Goal: Transaction & Acquisition: Purchase product/service

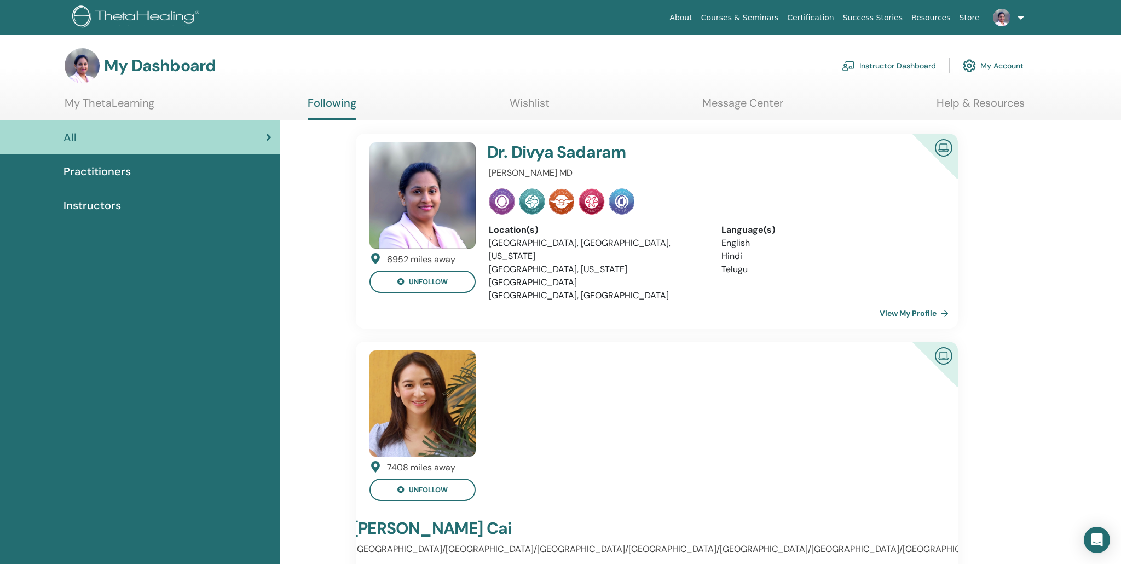
click at [885, 67] on link "Instructor Dashboard" at bounding box center [889, 66] width 94 height 24
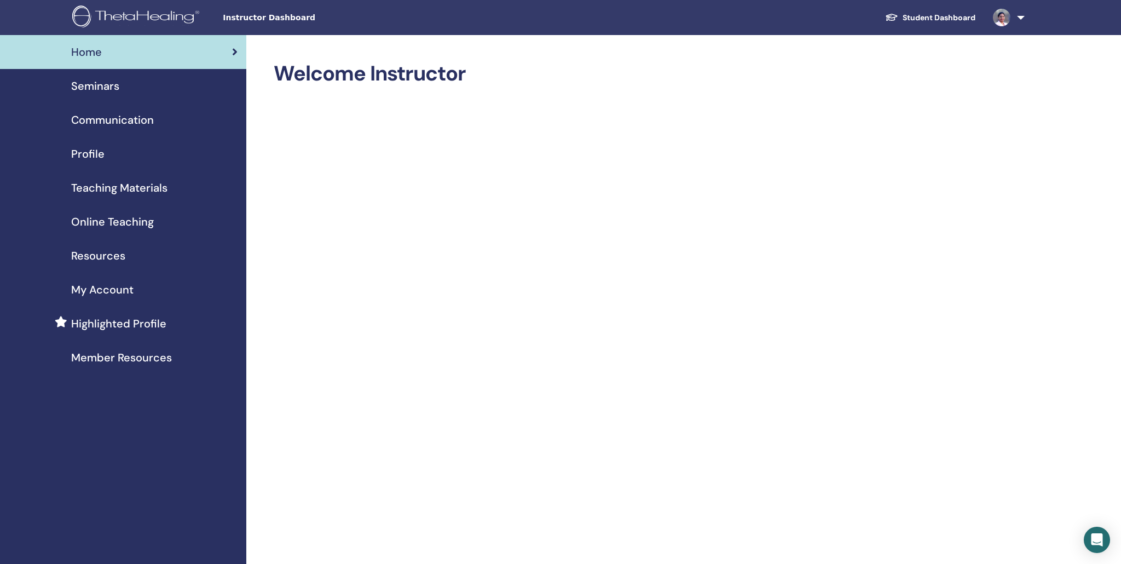
scroll to position [1, 0]
click at [95, 84] on span "Seminars" at bounding box center [95, 85] width 48 height 16
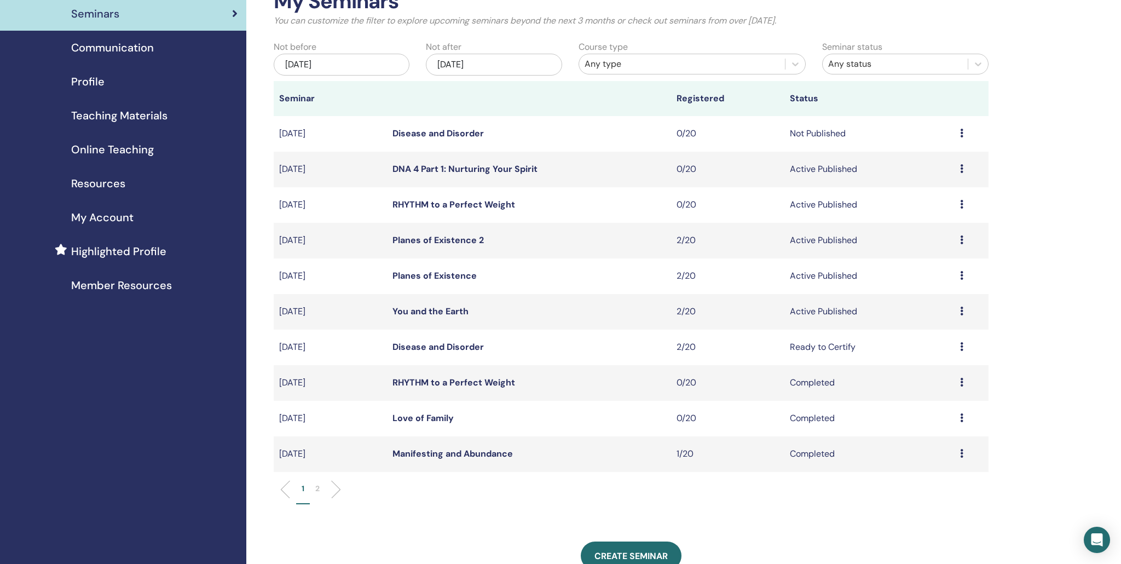
scroll to position [74, 0]
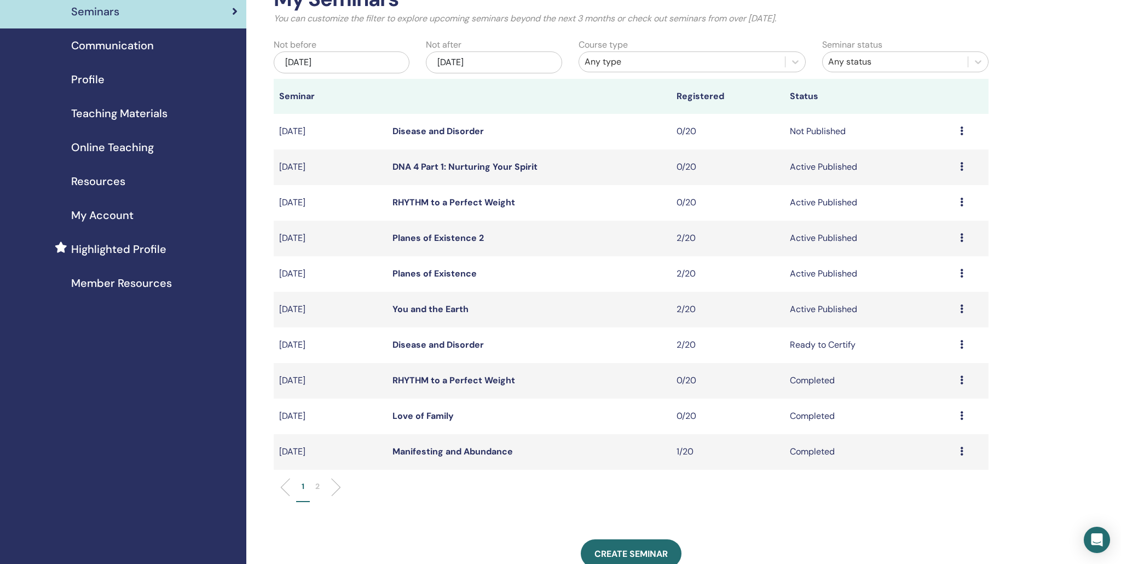
click at [435, 309] on link "You and the Earth" at bounding box center [430, 308] width 76 height 11
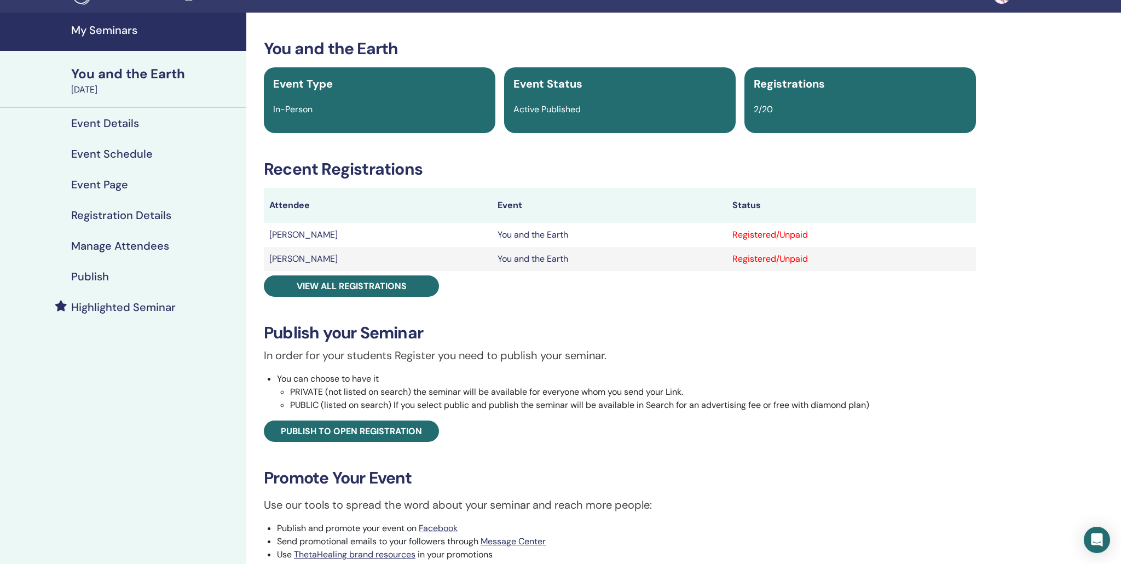
scroll to position [22, 0]
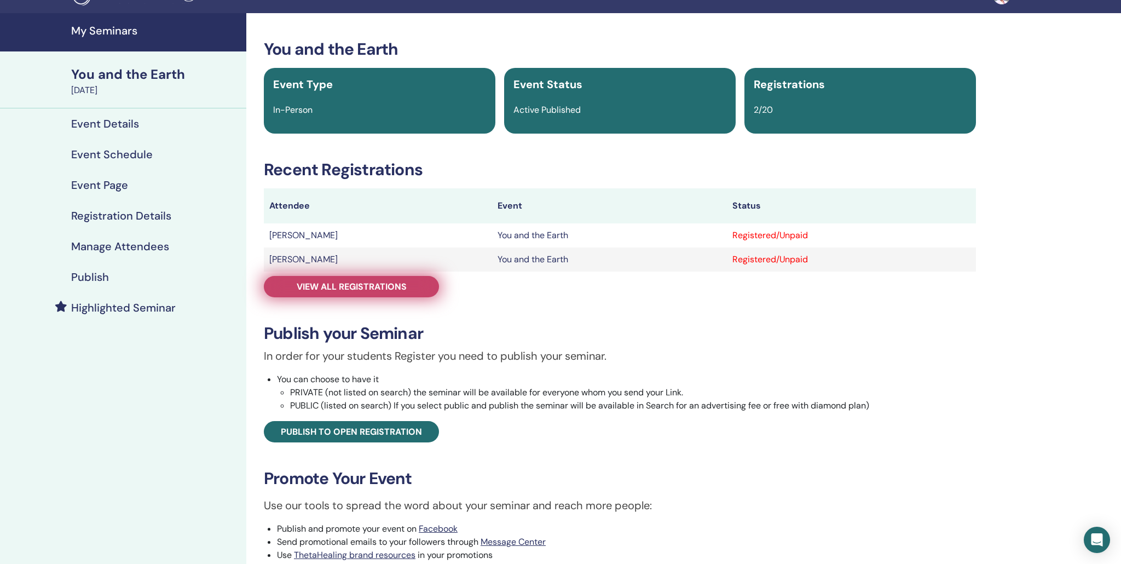
click at [401, 281] on link "View all registrations" at bounding box center [351, 286] width 175 height 21
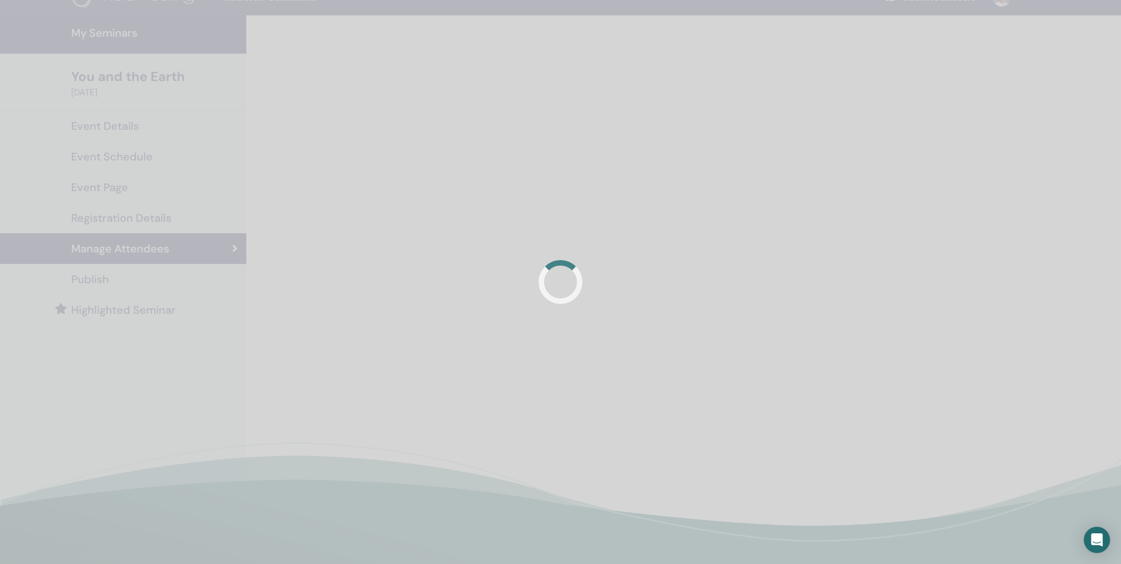
scroll to position [24, 0]
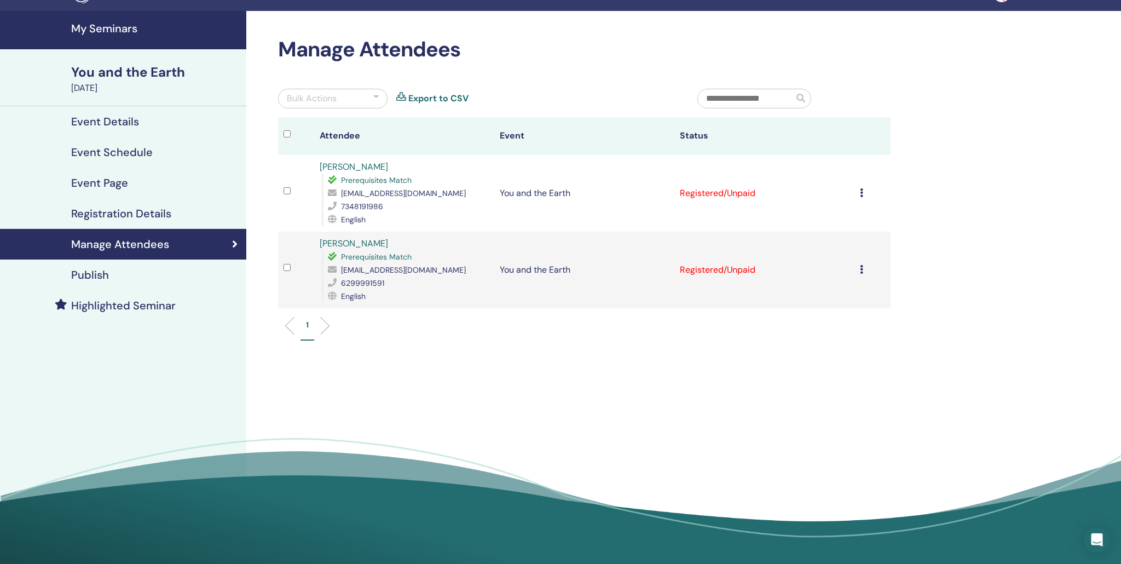
click at [862, 192] on icon at bounding box center [861, 192] width 3 height 9
click at [828, 237] on p "Mark as Paid" at bounding box center [838, 234] width 86 height 13
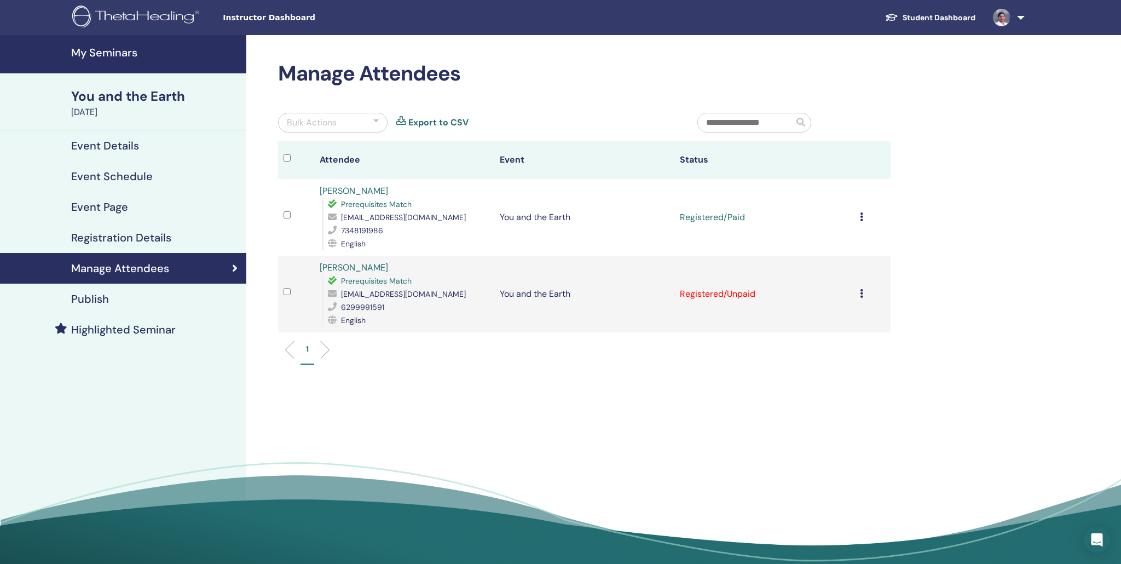
click at [858, 295] on td "Cancel Registration Do not auto-certify Mark as Paid Mark as Unpaid Mark as Abs…" at bounding box center [873, 294] width 36 height 77
click at [861, 293] on icon at bounding box center [861, 292] width 3 height 9
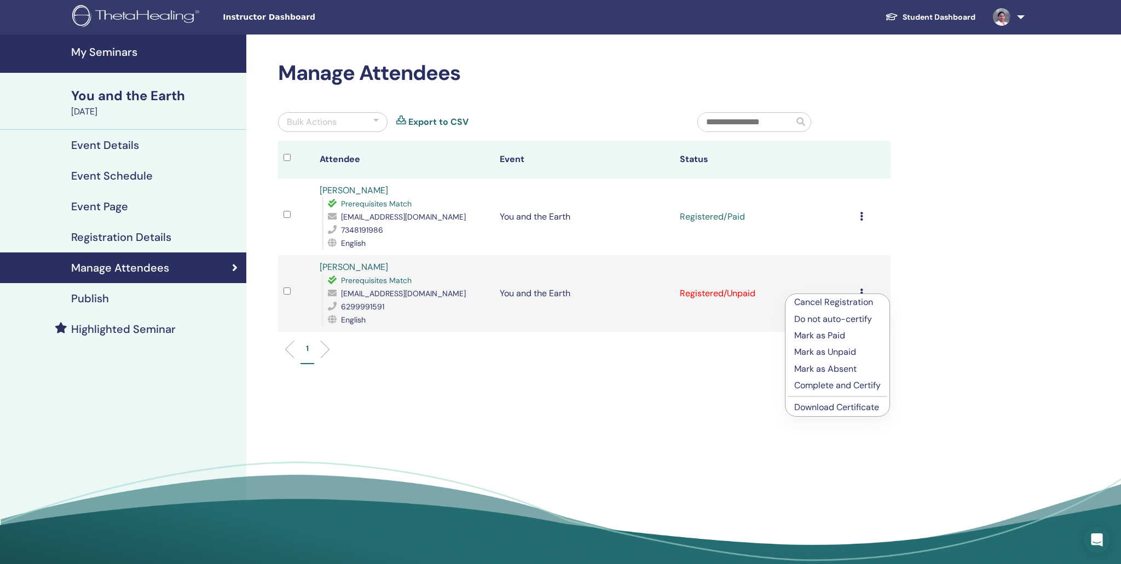
click at [811, 337] on p "Mark as Paid" at bounding box center [837, 335] width 86 height 13
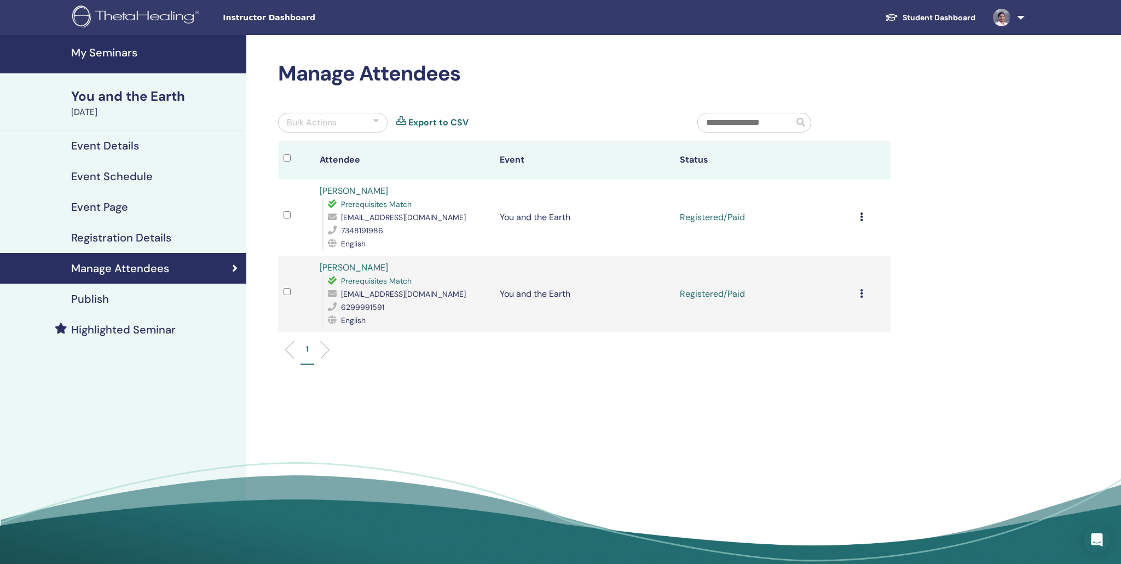
click at [110, 332] on h4 "Highlighted Seminar" at bounding box center [123, 329] width 105 height 13
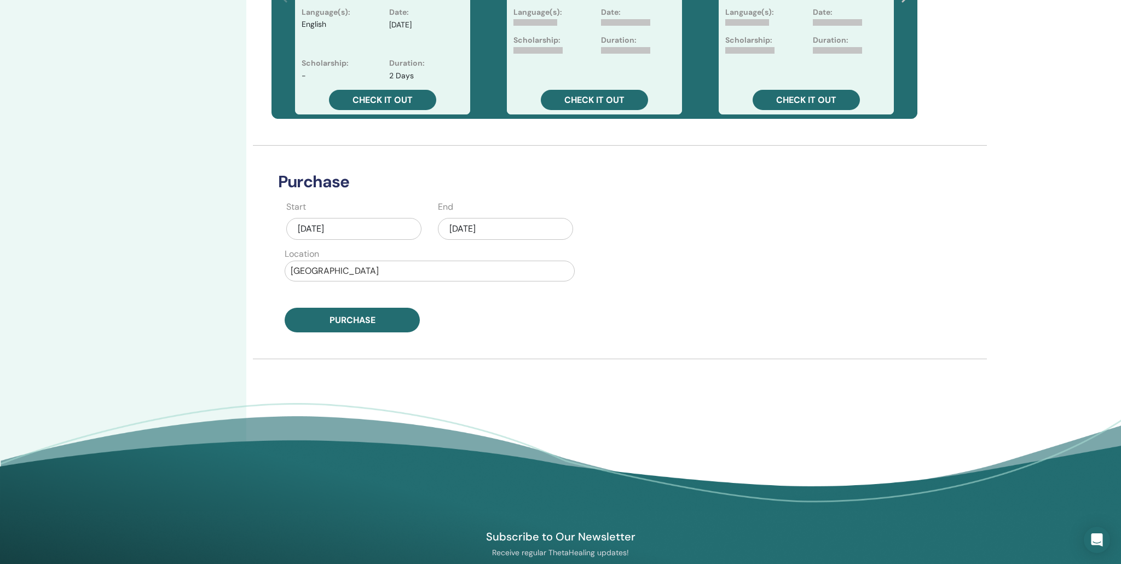
scroll to position [343, 0]
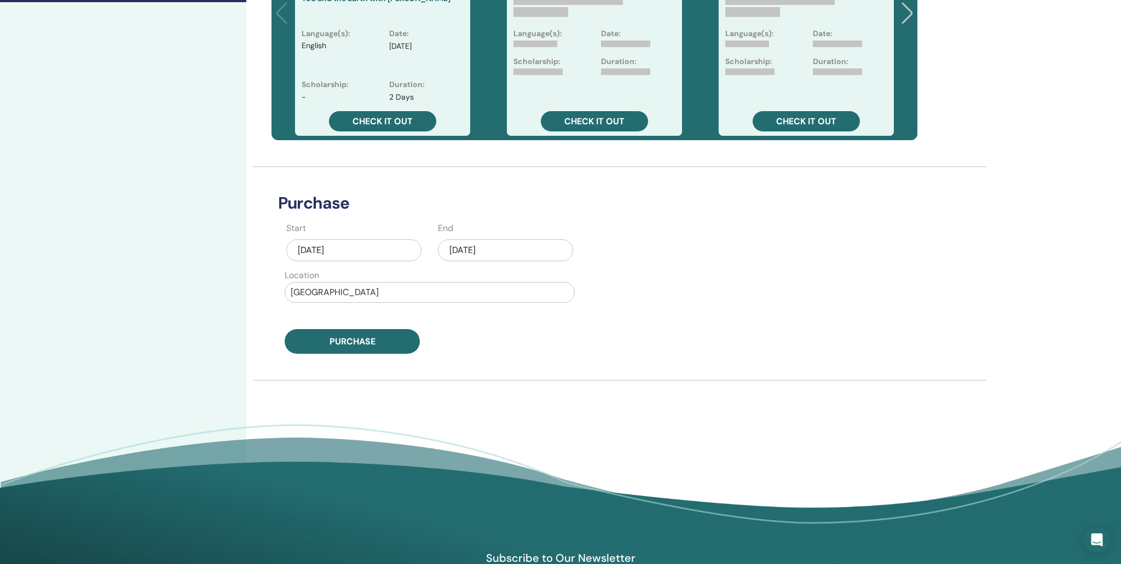
click at [474, 251] on div "[DATE]" at bounding box center [505, 250] width 135 height 22
click at [562, 391] on div "4" at bounding box center [558, 390] width 15 height 15
click at [499, 246] on div "[DATE]" at bounding box center [505, 250] width 135 height 22
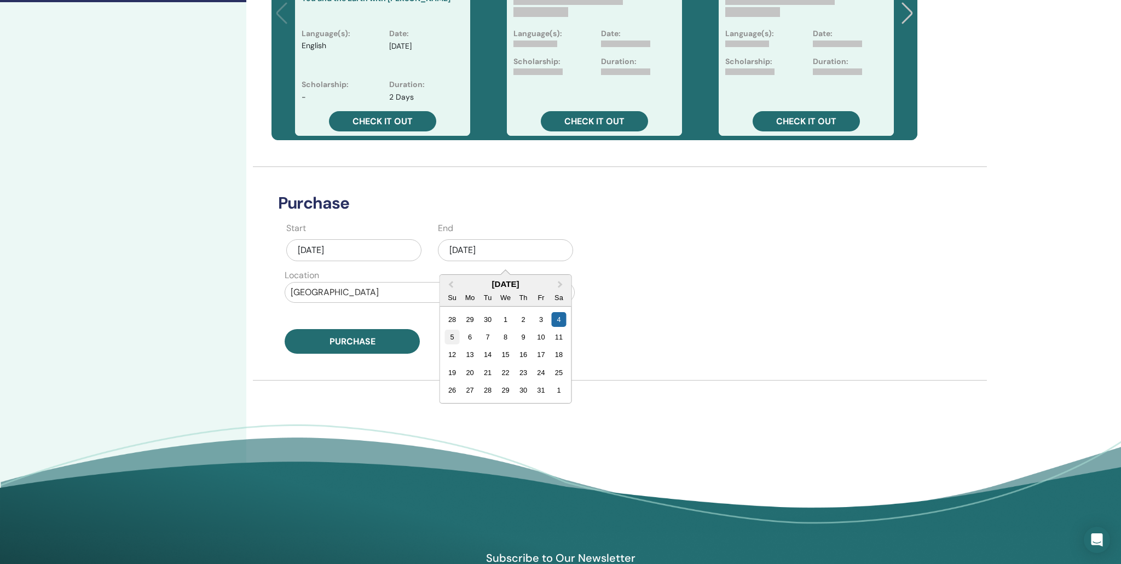
click at [450, 342] on div "5" at bounding box center [452, 337] width 15 height 15
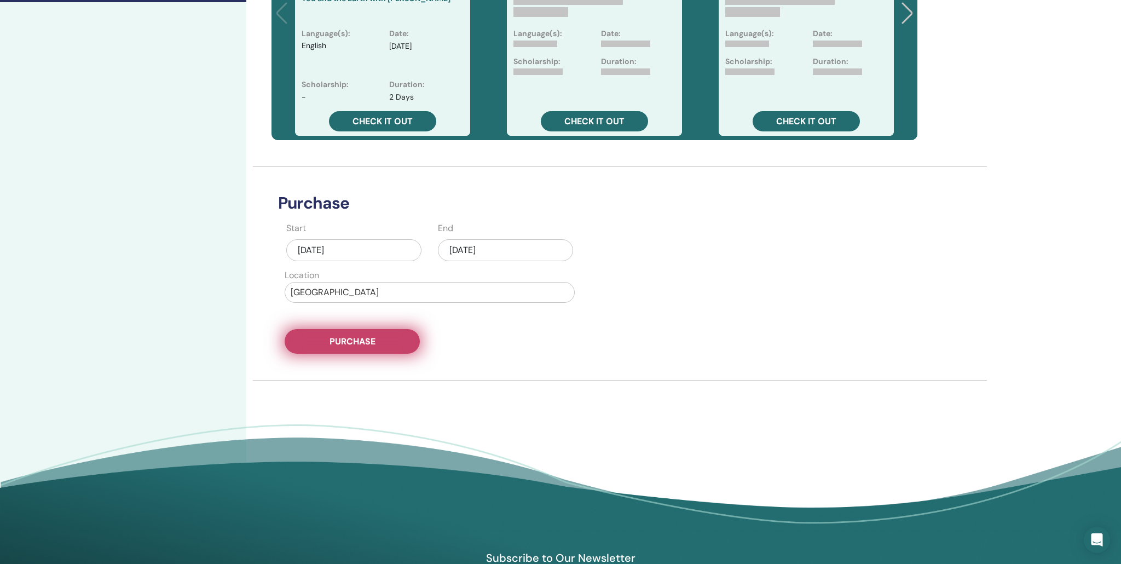
scroll to position [341, 0]
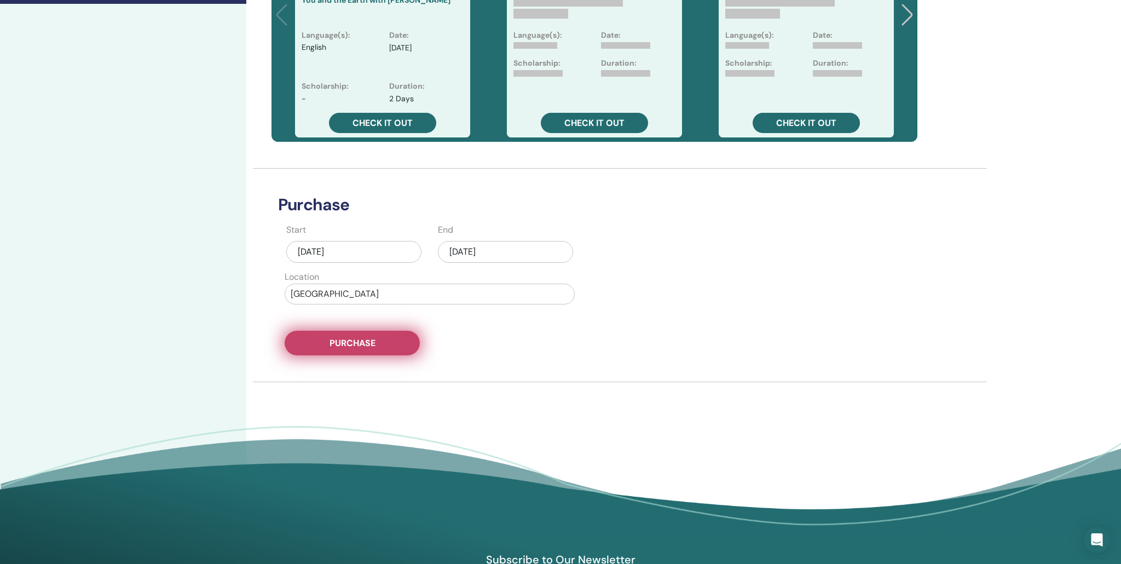
click at [357, 348] on span "Purchase" at bounding box center [353, 342] width 46 height 11
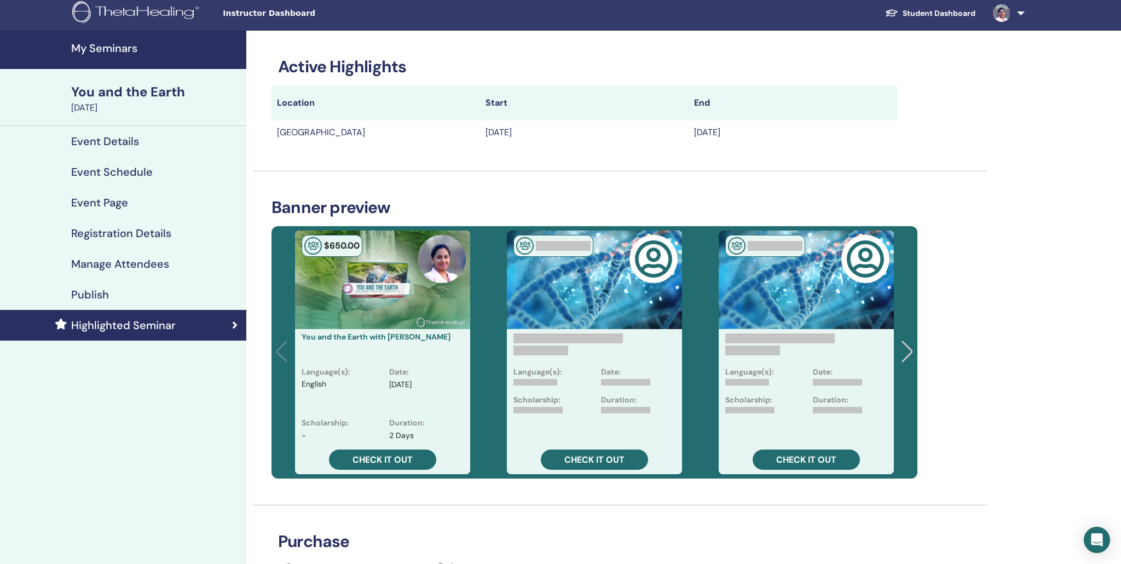
scroll to position [0, 0]
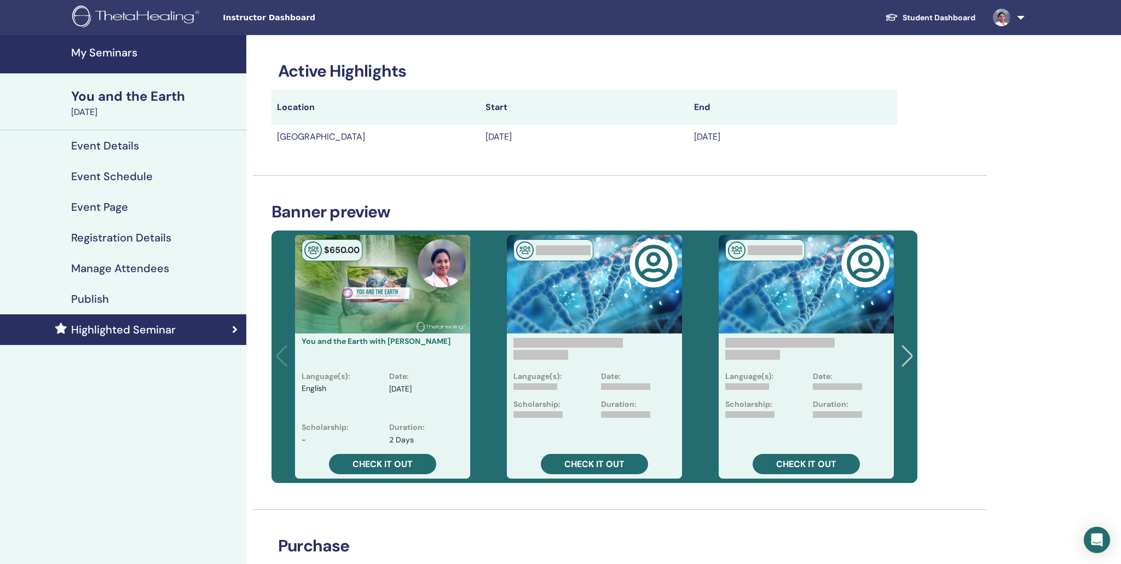
click at [112, 54] on h4 "My Seminars" at bounding box center [155, 52] width 169 height 13
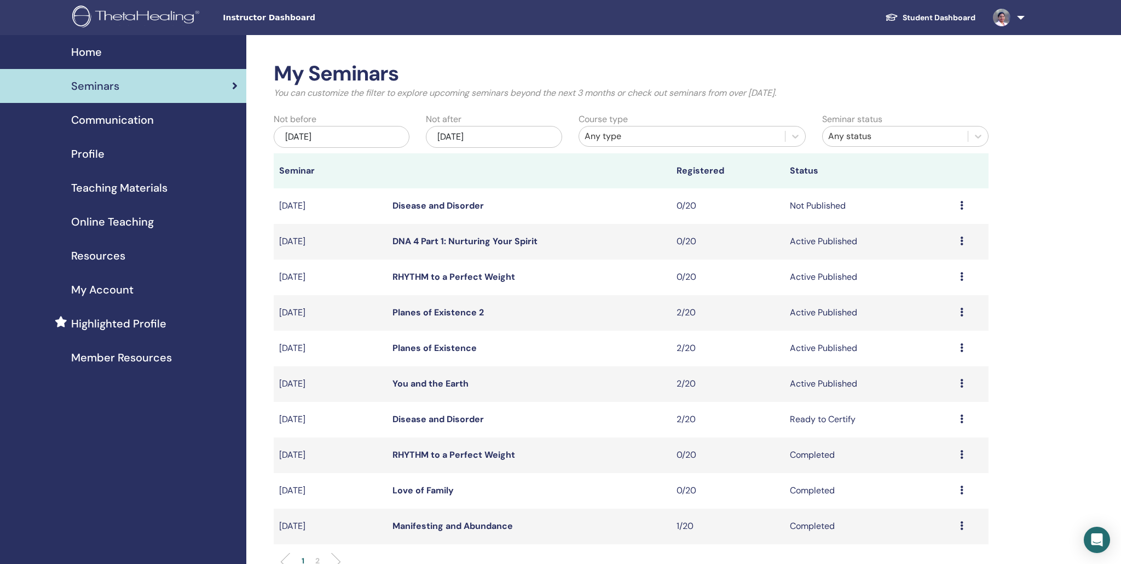
click at [445, 204] on link "Disease and Disorder" at bounding box center [437, 205] width 91 height 11
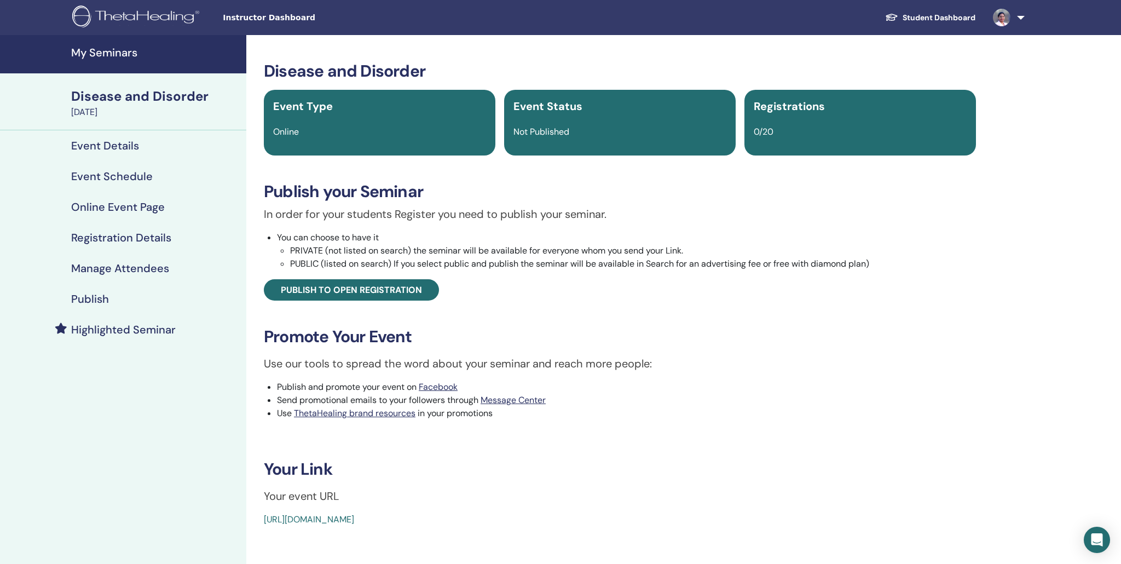
click at [101, 55] on h4 "My Seminars" at bounding box center [155, 52] width 169 height 13
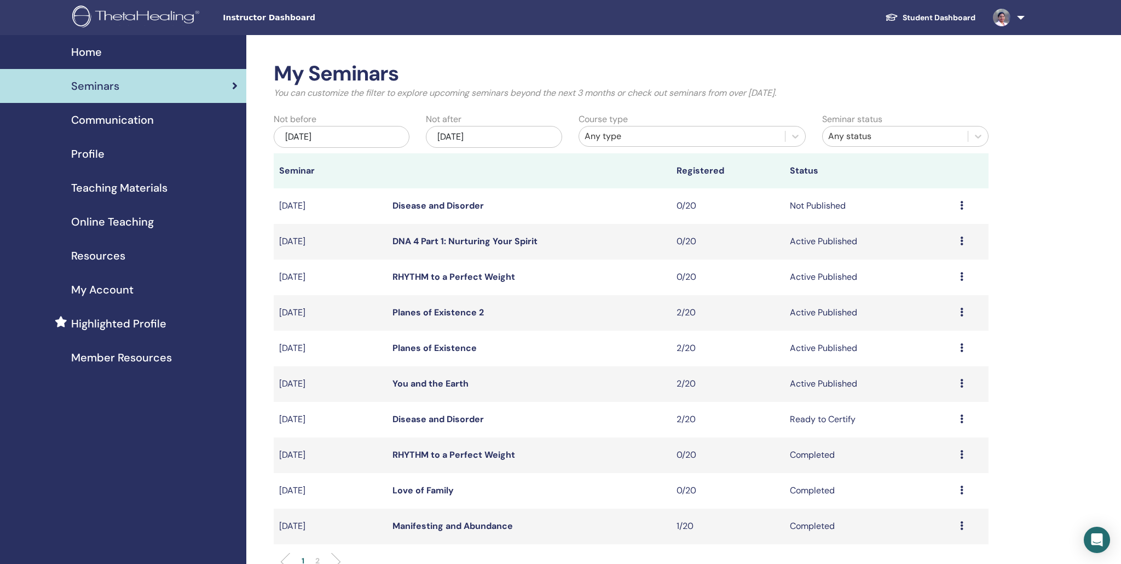
click at [107, 321] on span "Highlighted Profile" at bounding box center [118, 323] width 95 height 16
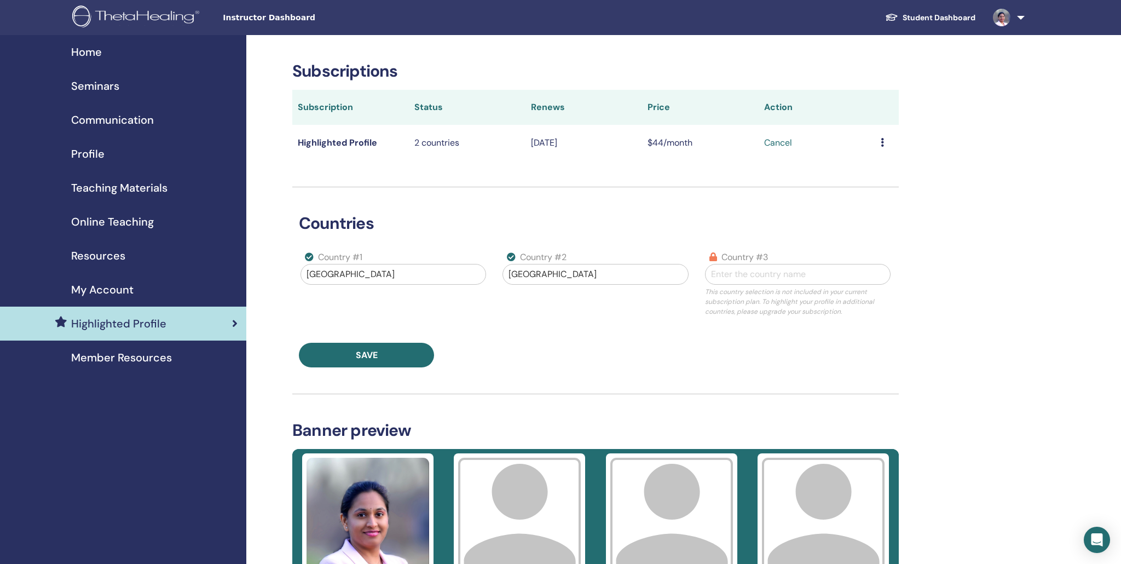
click at [1019, 19] on link at bounding box center [1006, 17] width 45 height 35
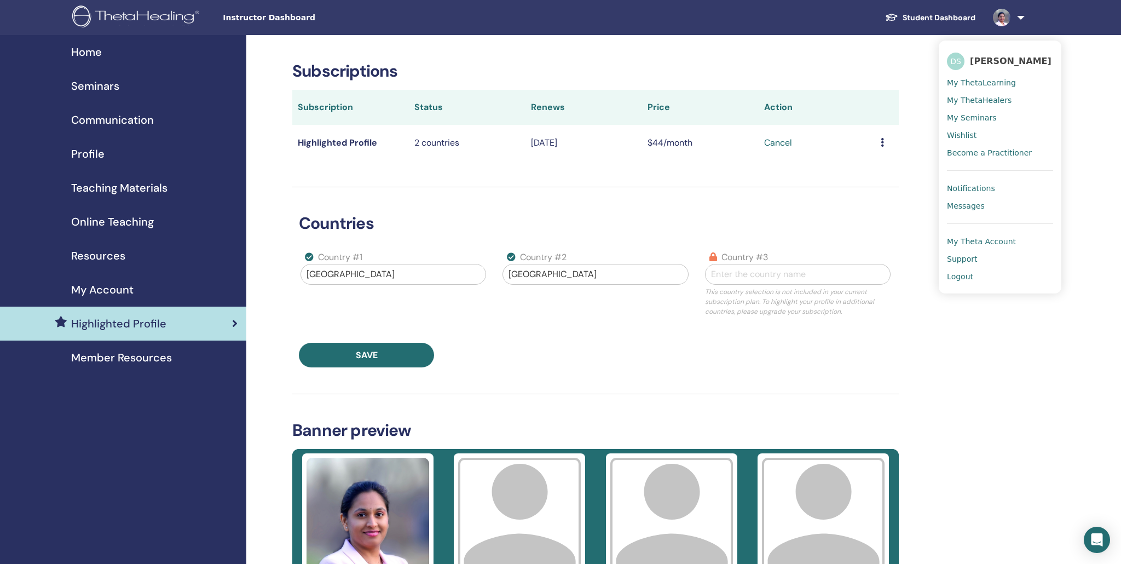
click at [954, 183] on span "Notifications" at bounding box center [971, 188] width 48 height 10
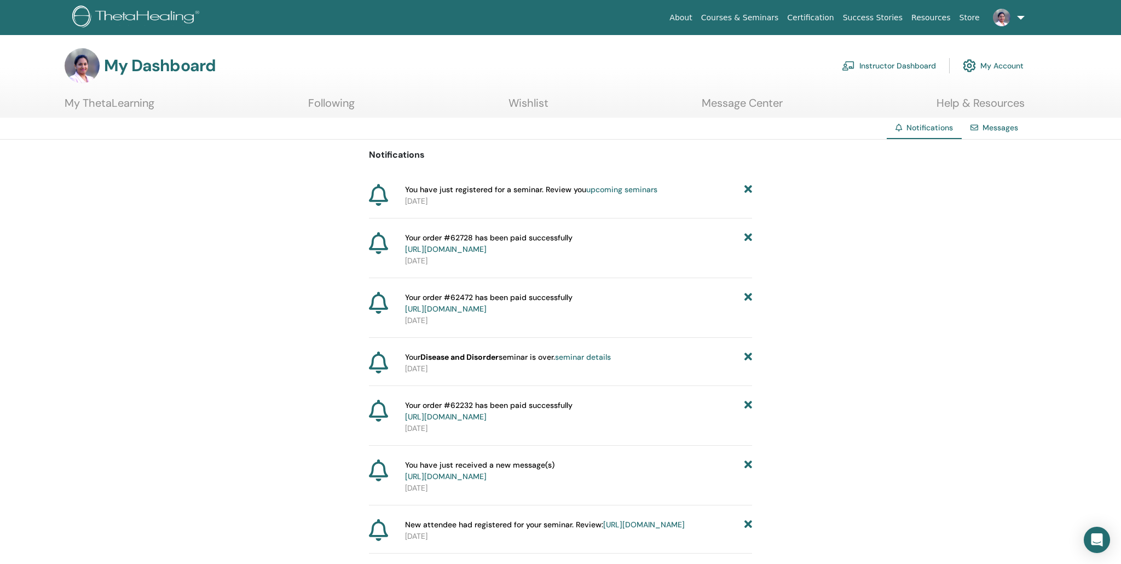
click at [511, 112] on link "Wishlist" at bounding box center [529, 106] width 40 height 21
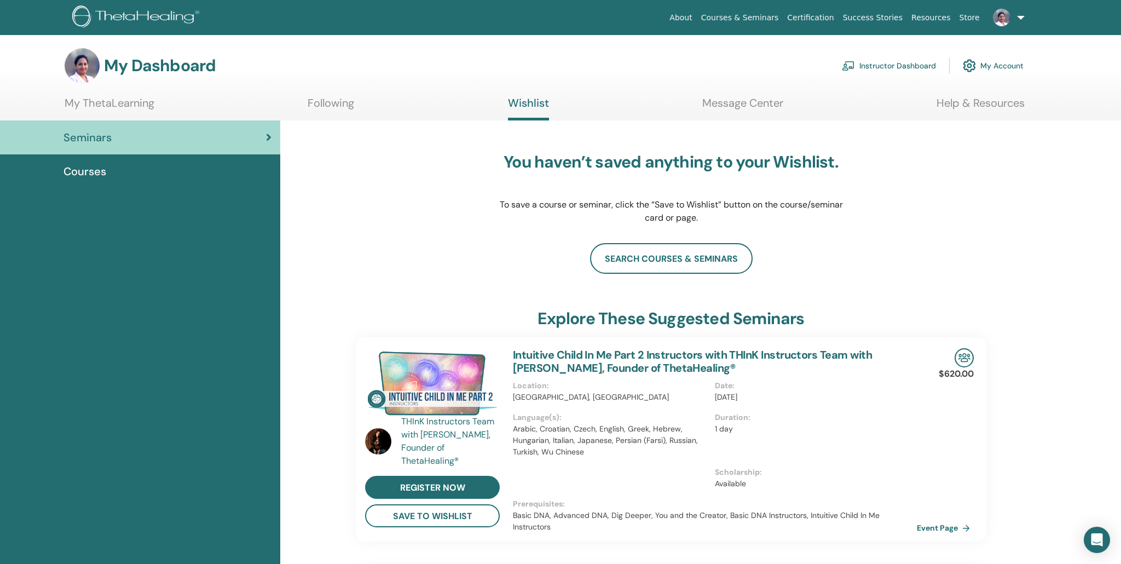
click at [736, 107] on link "Message Center" at bounding box center [742, 106] width 81 height 21
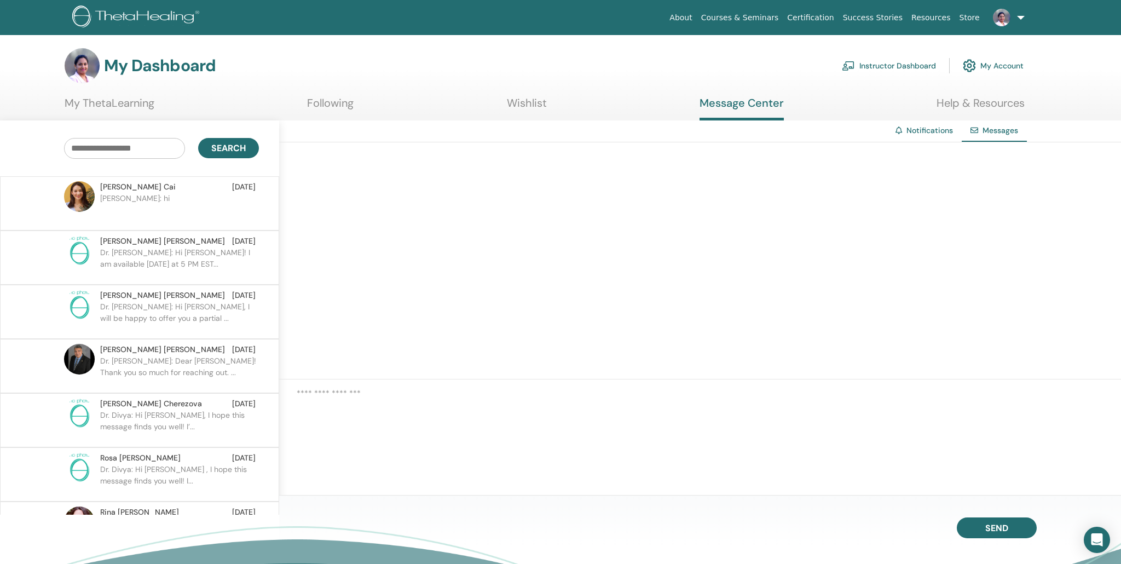
click at [93, 153] on input "text" at bounding box center [124, 148] width 121 height 21
drag, startPoint x: 205, startPoint y: 151, endPoint x: 66, endPoint y: 118, distance: 142.9
click at [72, 138] on div "Search" at bounding box center [140, 148] width 296 height 56
click at [95, 109] on link "My ThetaLearning" at bounding box center [110, 106] width 90 height 21
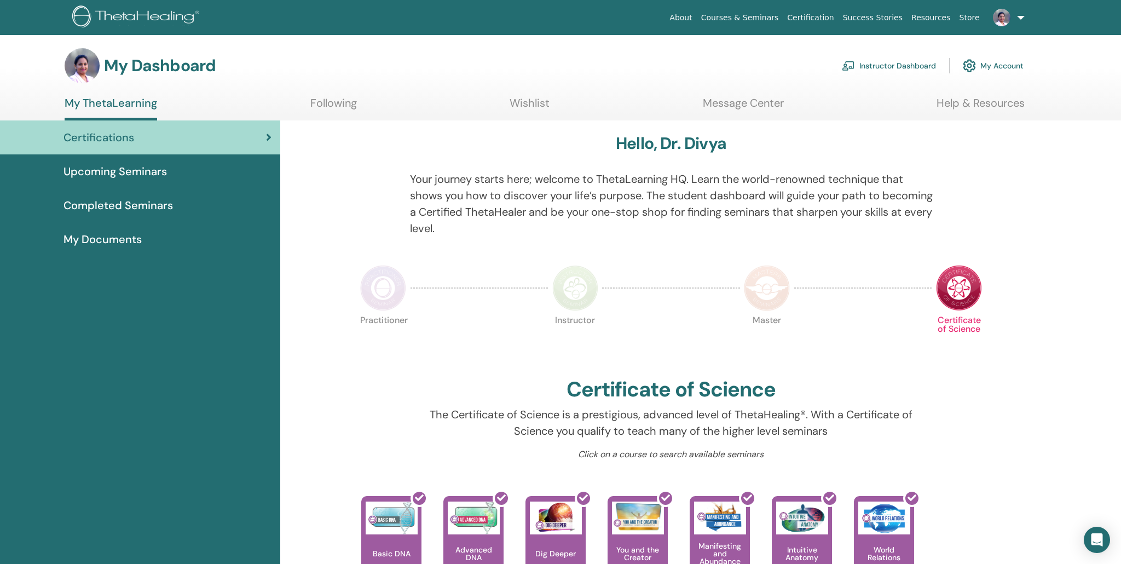
click at [105, 176] on span "Upcoming Seminars" at bounding box center [114, 171] width 103 height 16
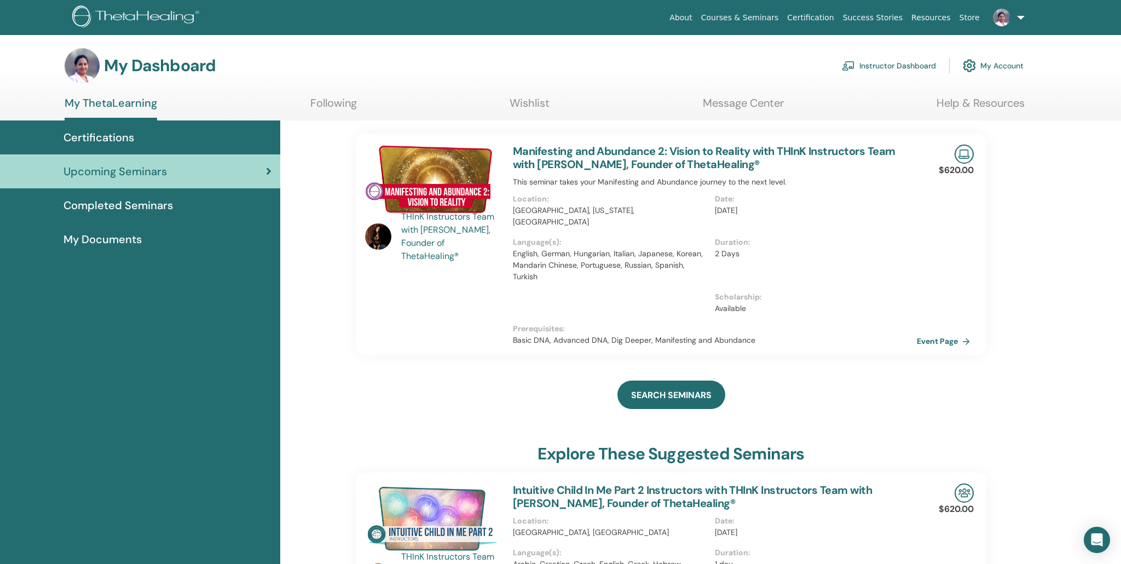
click at [112, 207] on span "Completed Seminars" at bounding box center [117, 205] width 109 height 16
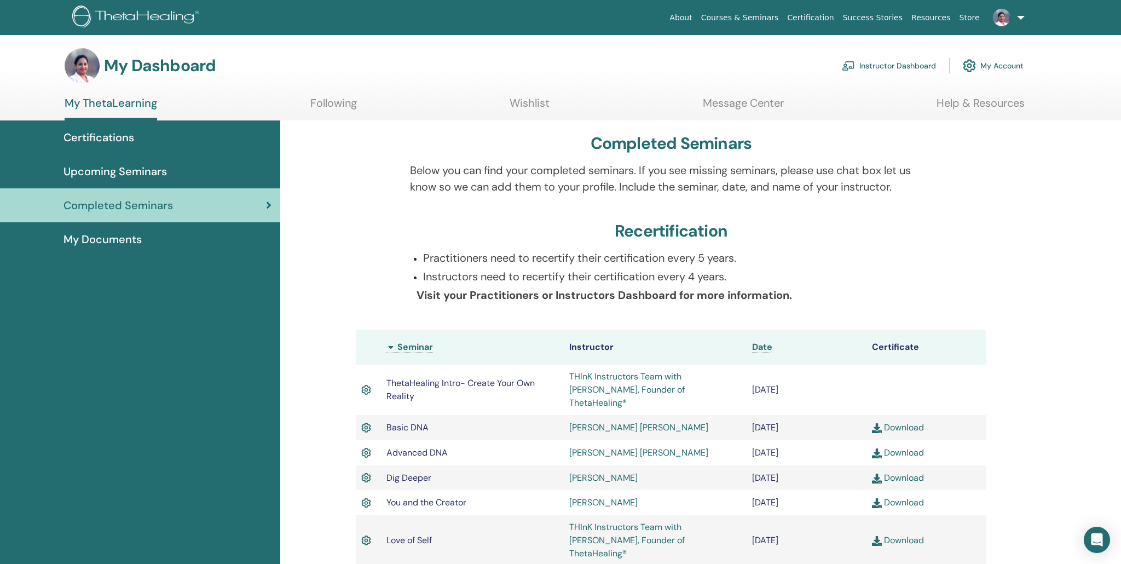
click at [871, 66] on link "Instructor Dashboard" at bounding box center [889, 66] width 94 height 24
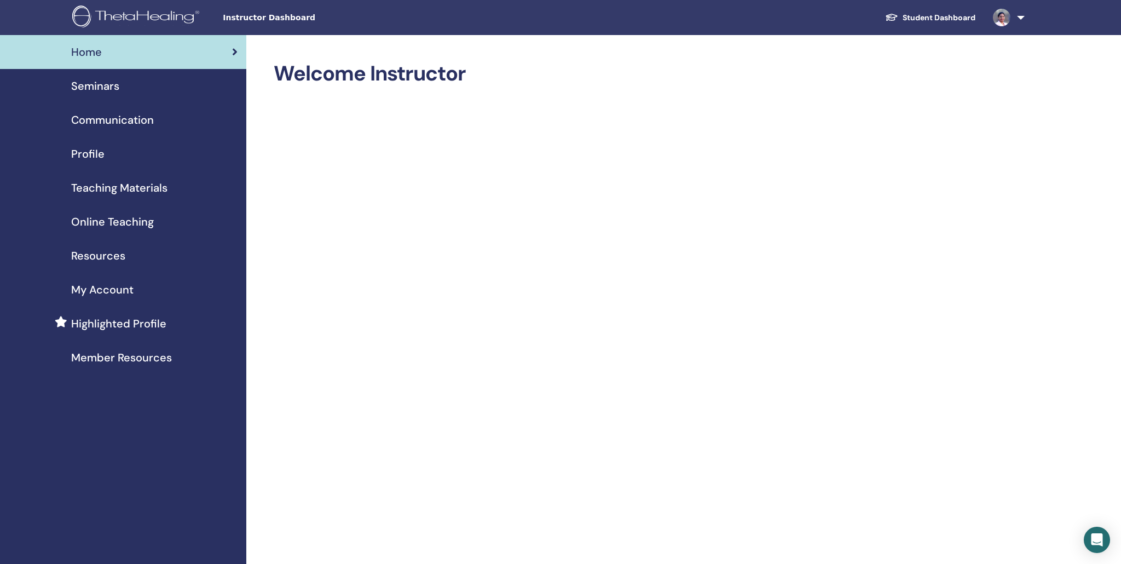
click at [101, 88] on span "Seminars" at bounding box center [95, 86] width 48 height 16
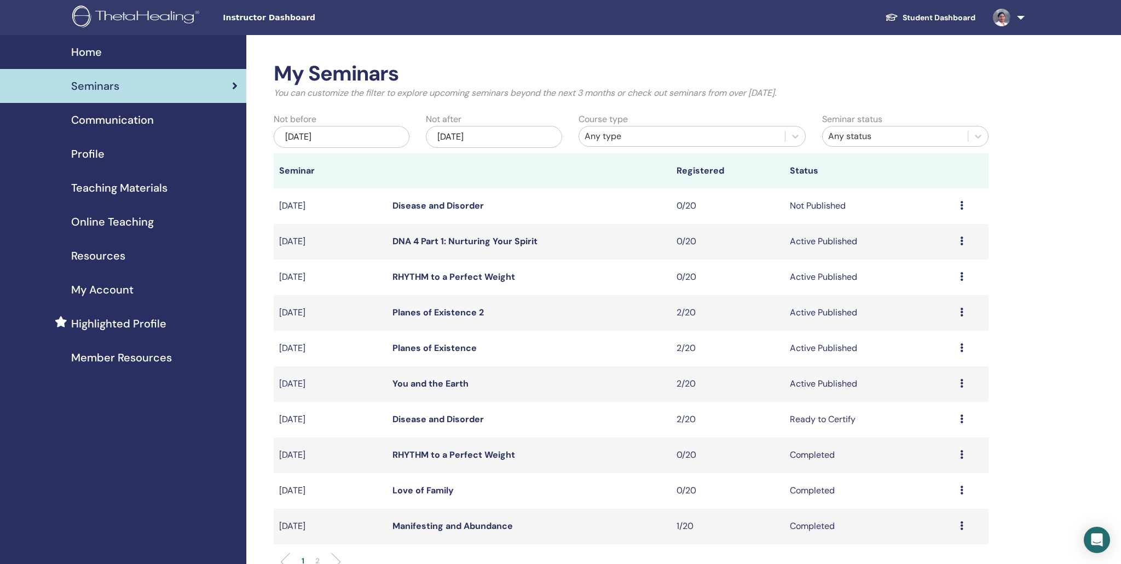
click at [418, 347] on link "Planes of Existence" at bounding box center [434, 347] width 84 height 11
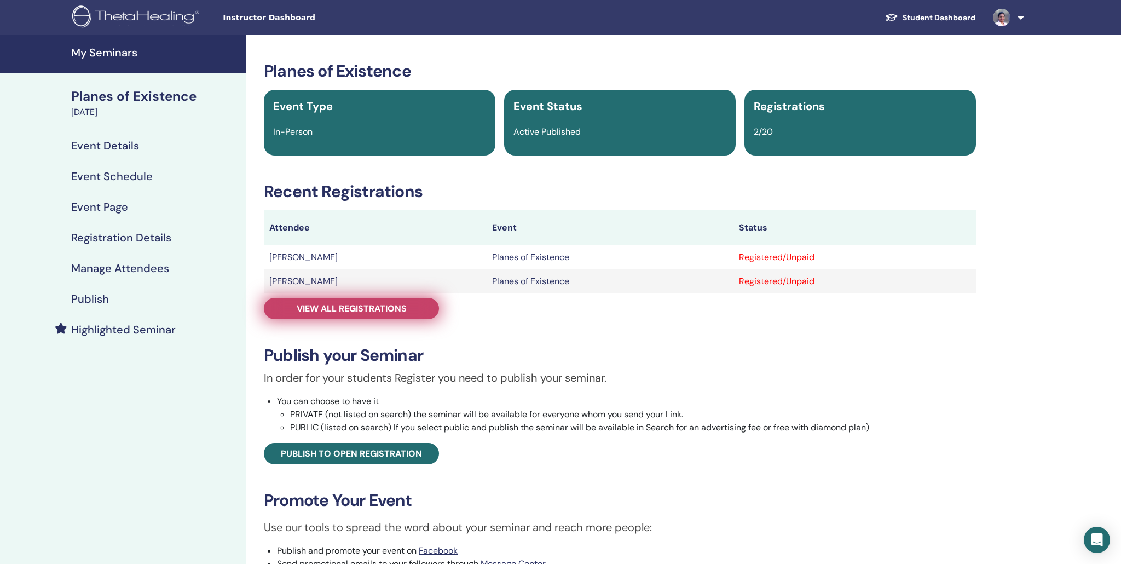
click at [382, 307] on span "View all registrations" at bounding box center [352, 308] width 110 height 11
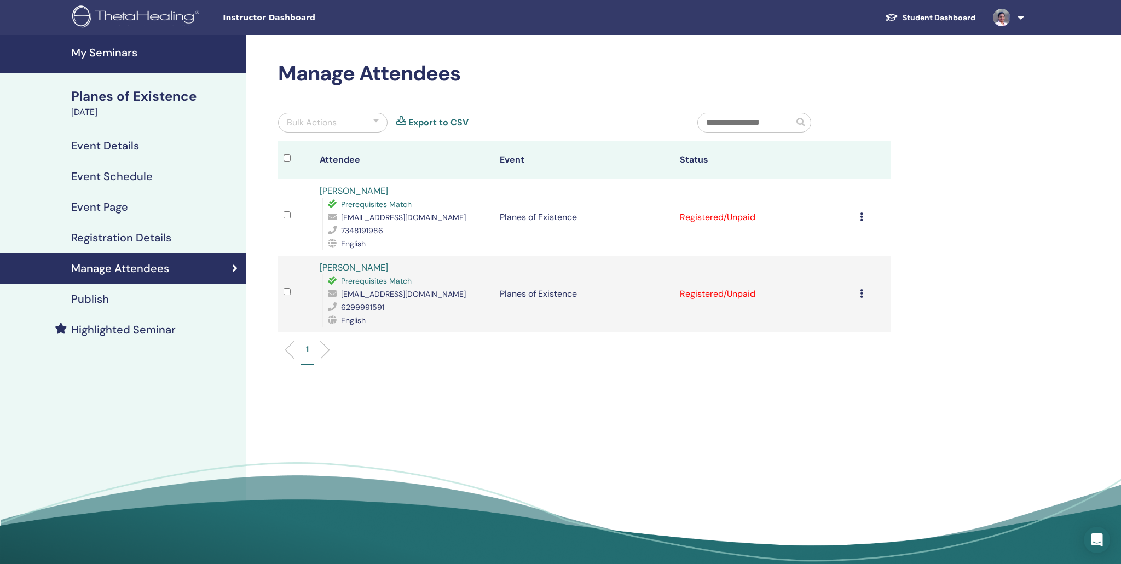
click at [863, 296] on icon at bounding box center [861, 293] width 3 height 9
click at [841, 336] on p "Mark as Paid" at bounding box center [839, 337] width 86 height 13
click at [862, 215] on icon at bounding box center [861, 216] width 3 height 9
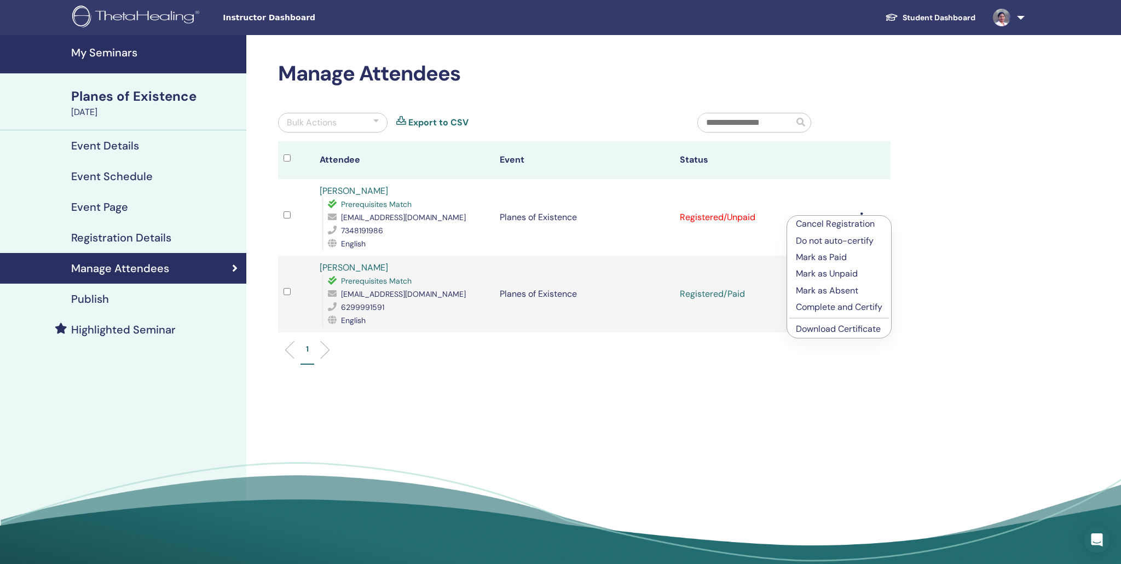
click at [836, 257] on p "Mark as Paid" at bounding box center [839, 257] width 86 height 13
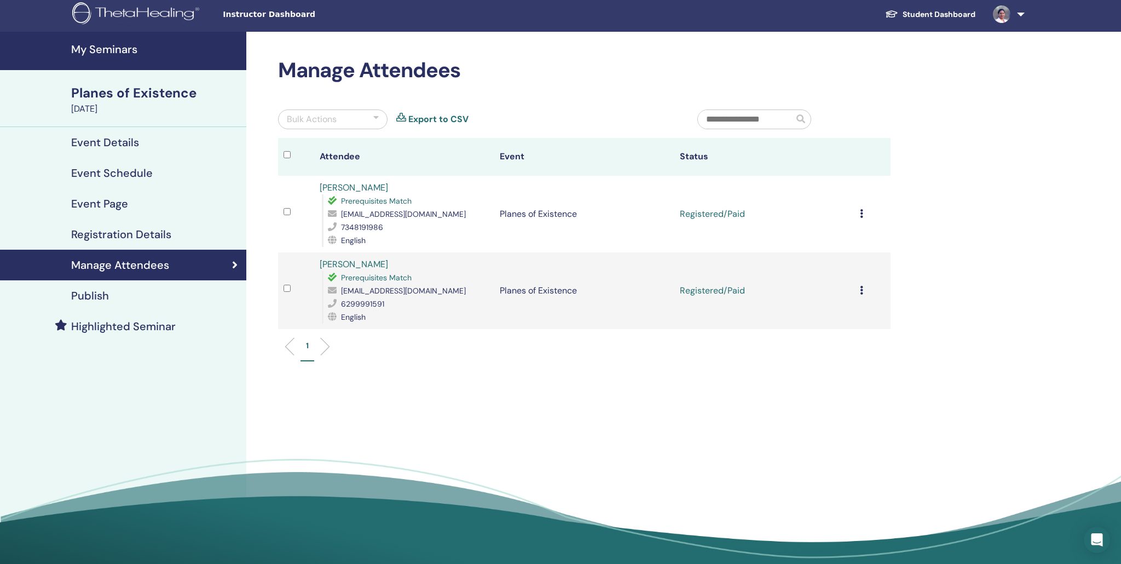
scroll to position [4, 0]
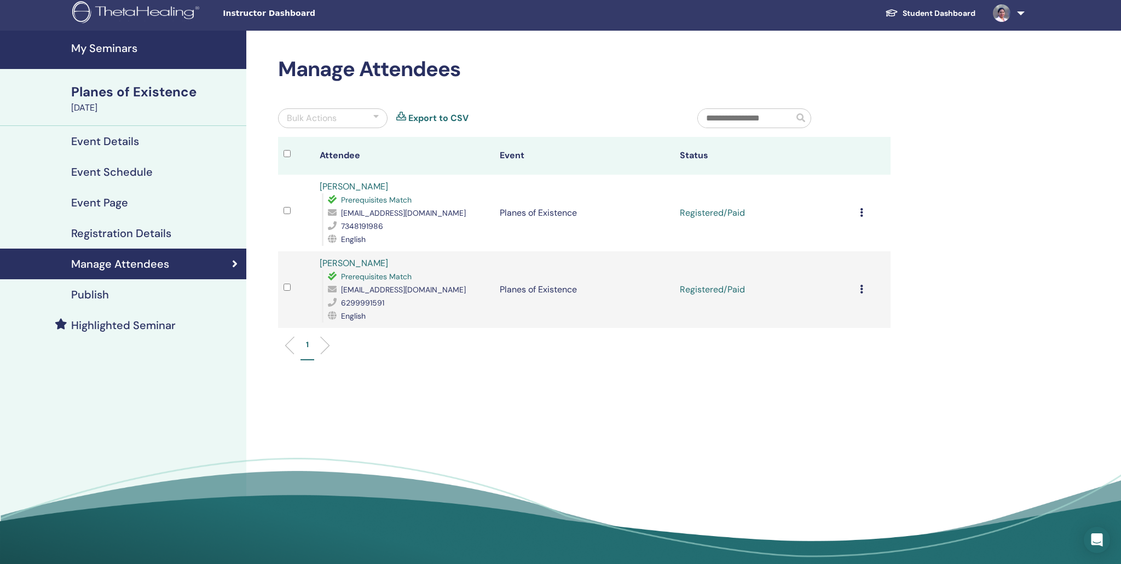
click at [118, 57] on link "My Seminars" at bounding box center [123, 50] width 246 height 38
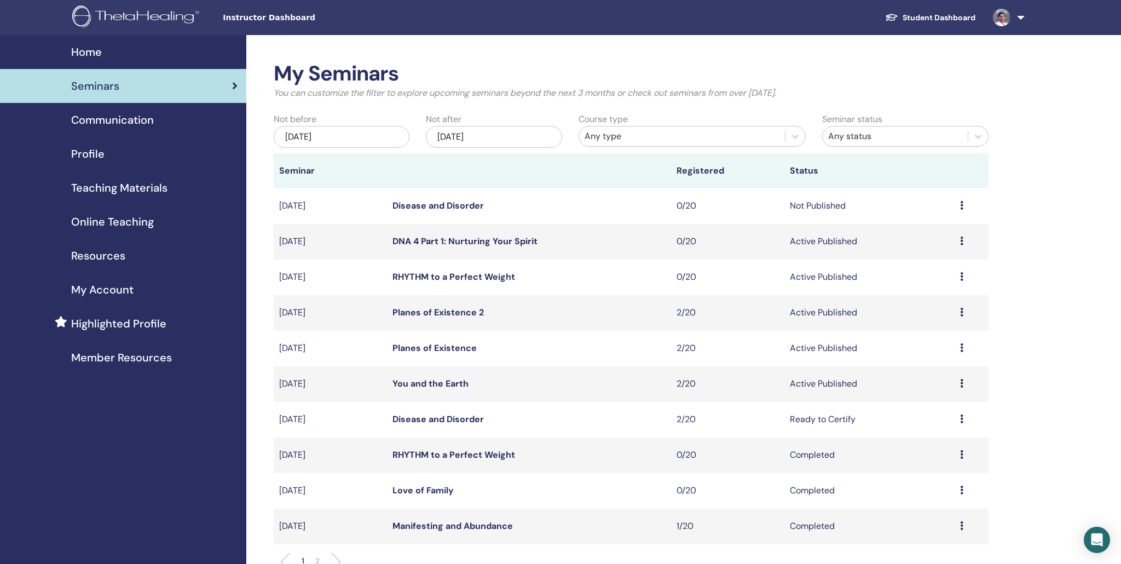
click at [450, 313] on link "Planes of Existence 2" at bounding box center [437, 312] width 91 height 11
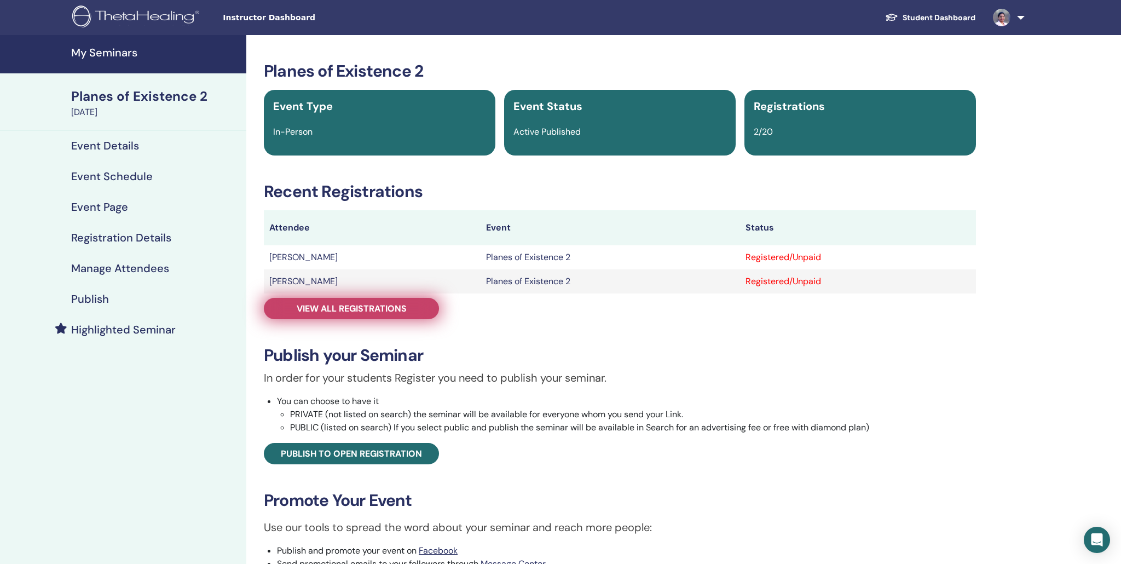
click at [373, 318] on link "View all registrations" at bounding box center [351, 308] width 175 height 21
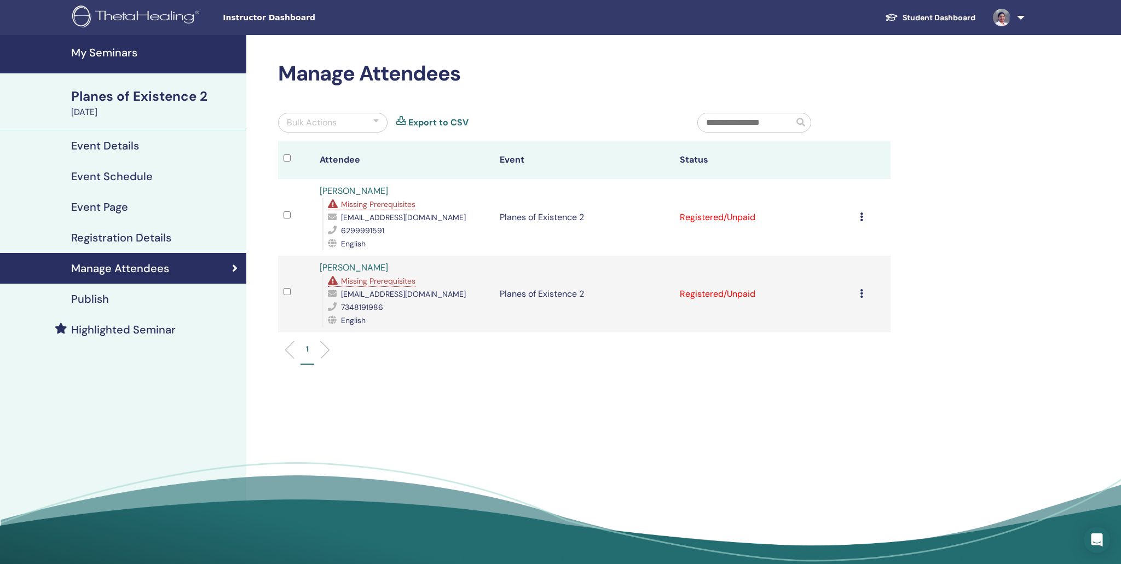
click at [862, 218] on icon at bounding box center [861, 216] width 3 height 9
click at [818, 263] on p "Mark as Paid" at bounding box center [838, 259] width 86 height 13
click at [104, 57] on h4 "My Seminars" at bounding box center [155, 52] width 169 height 13
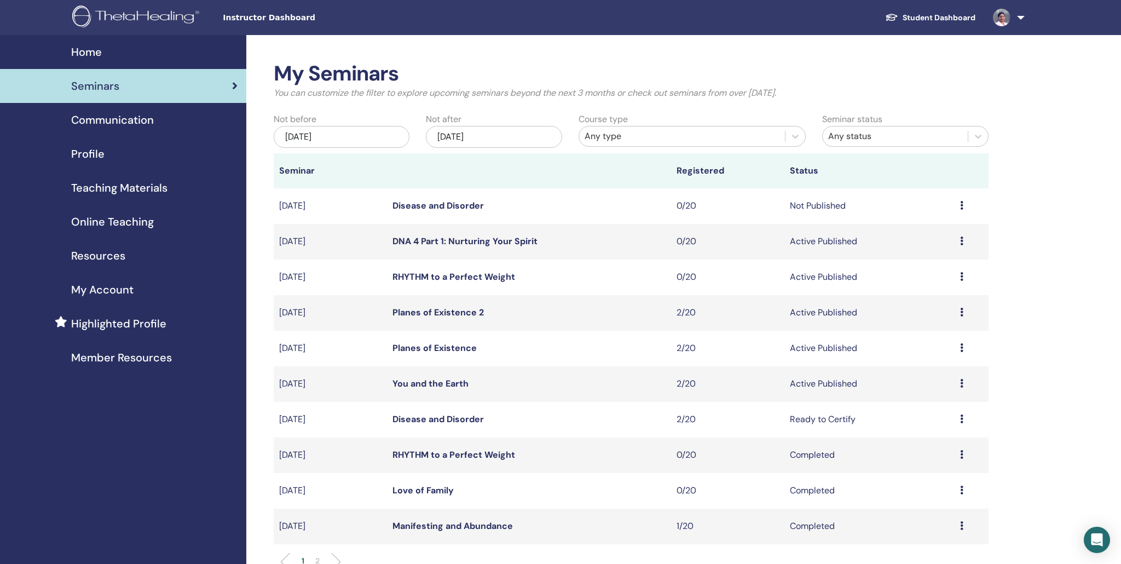
click at [445, 308] on link "Planes of Existence 2" at bounding box center [437, 312] width 91 height 11
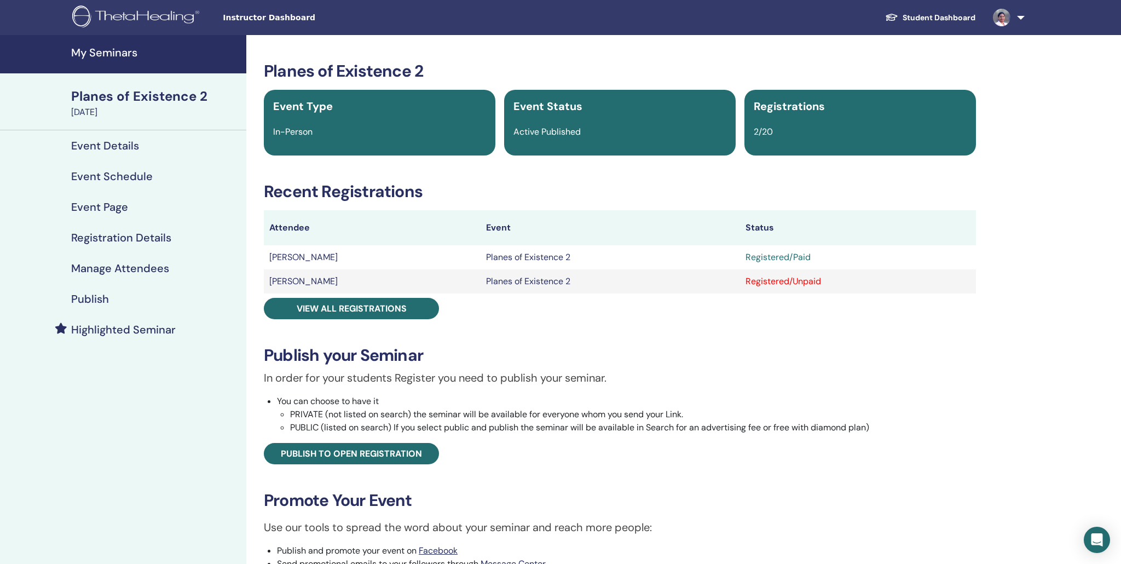
click at [128, 59] on h4 "My Seminars" at bounding box center [155, 52] width 169 height 13
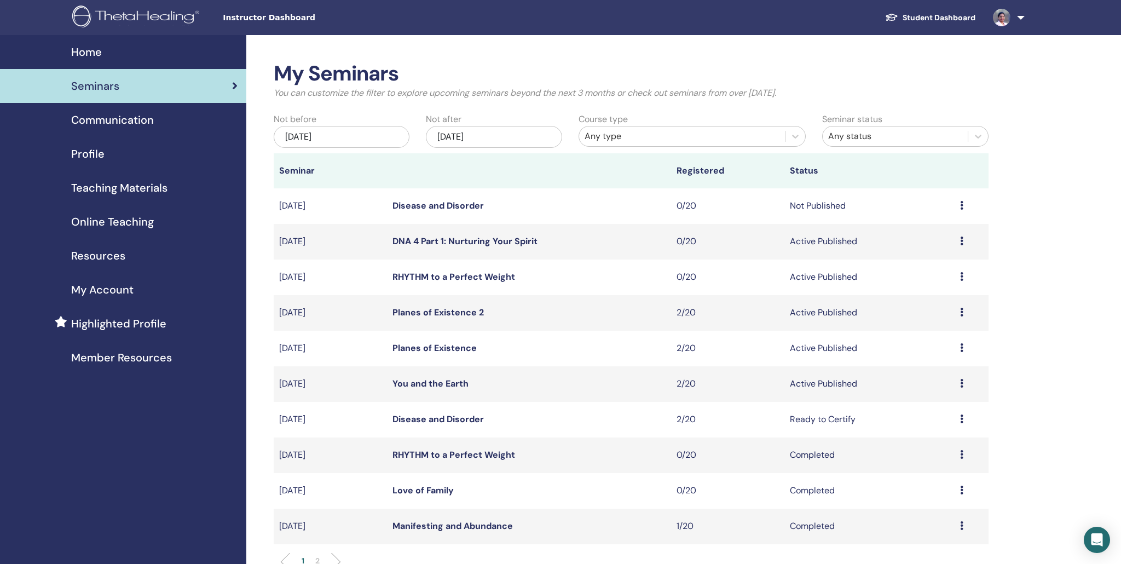
click at [439, 352] on link "Planes of Existence" at bounding box center [434, 347] width 84 height 11
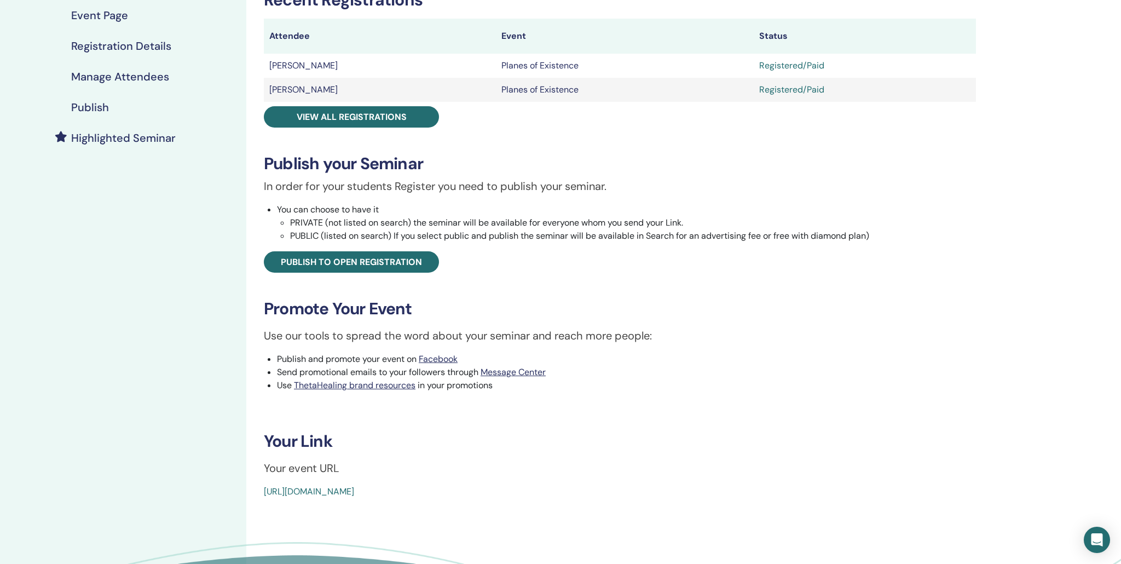
scroll to position [174, 0]
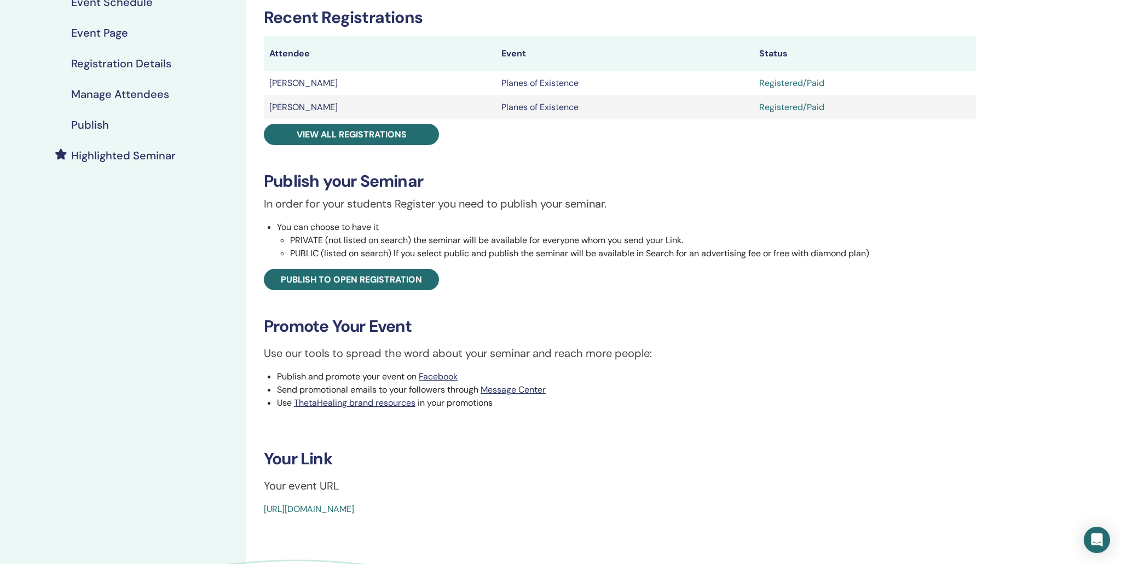
click at [121, 159] on h4 "Highlighted Seminar" at bounding box center [123, 155] width 105 height 13
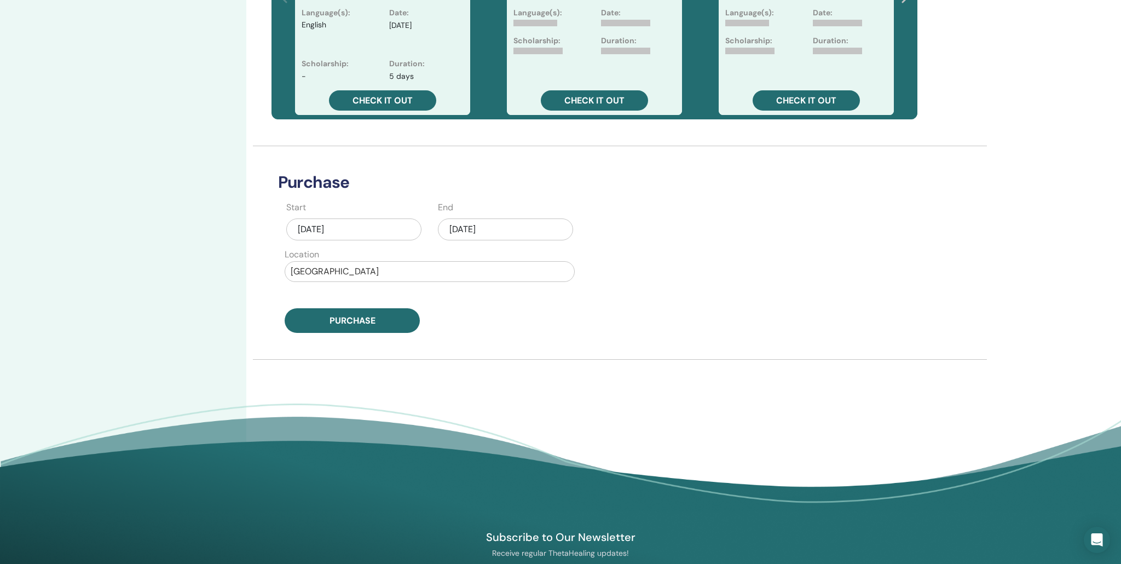
scroll to position [401, 0]
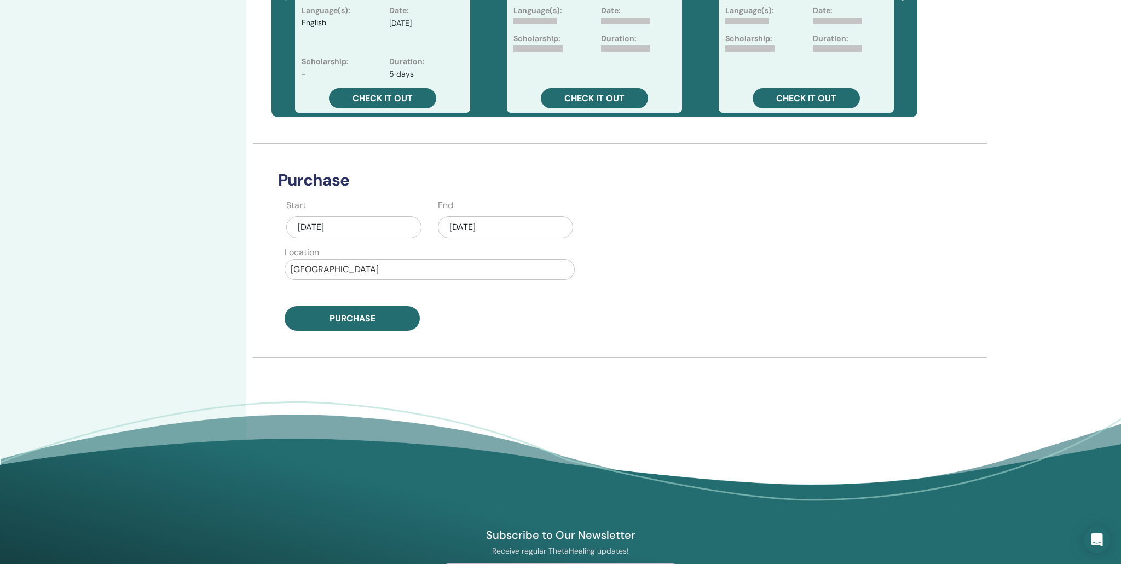
click at [354, 227] on div "Sep/27, 2025" at bounding box center [353, 227] width 135 height 22
click at [469, 230] on div "Sep/27, 2025" at bounding box center [505, 227] width 135 height 22
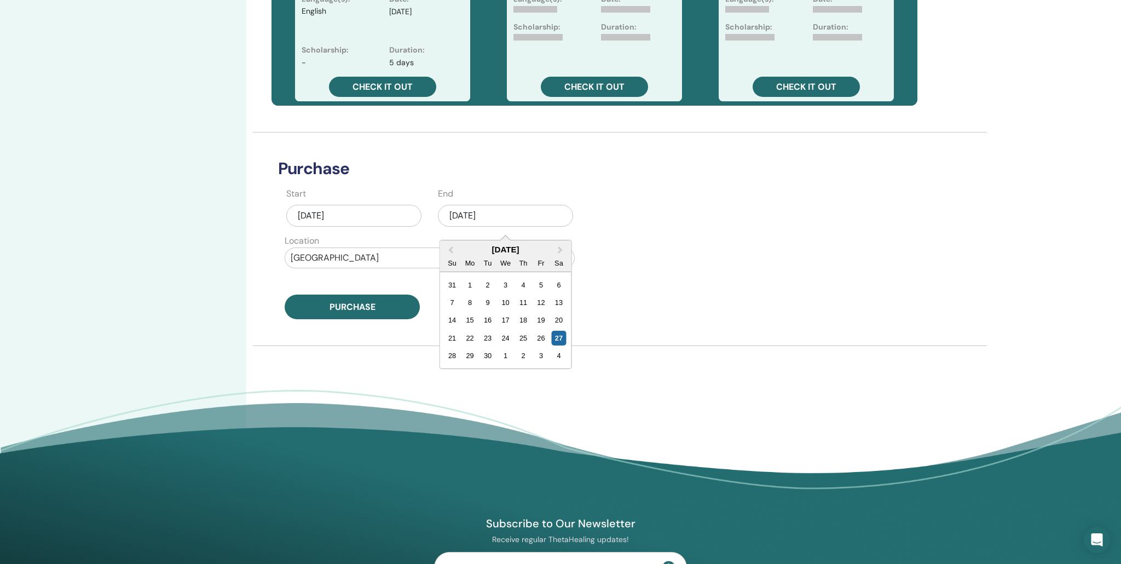
scroll to position [411, 0]
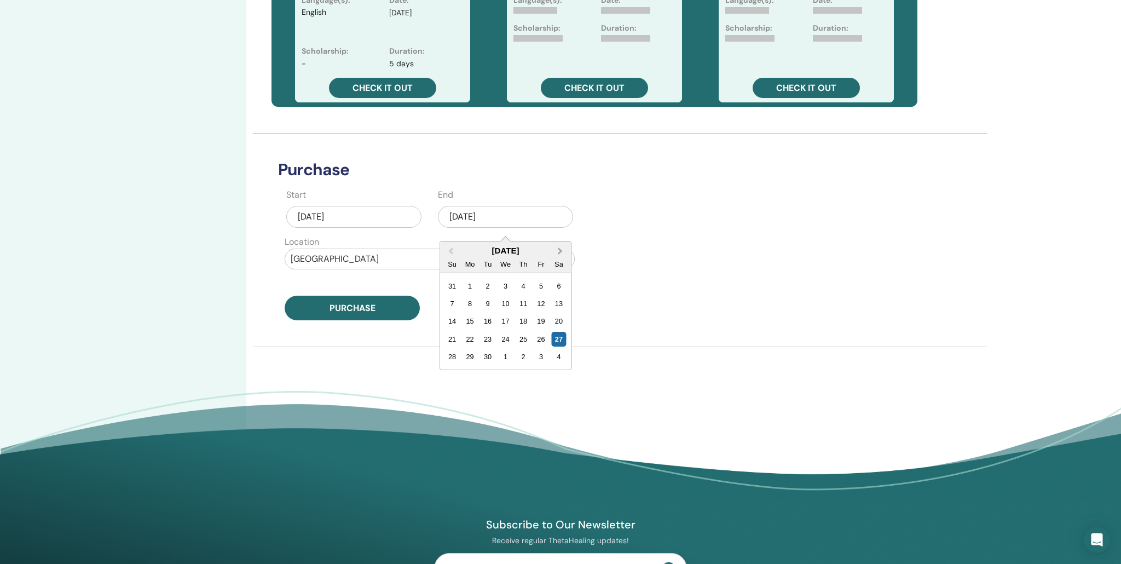
click at [561, 249] on span "Next Month" at bounding box center [561, 250] width 0 height 11
click at [469, 303] on div "6" at bounding box center [470, 303] width 15 height 15
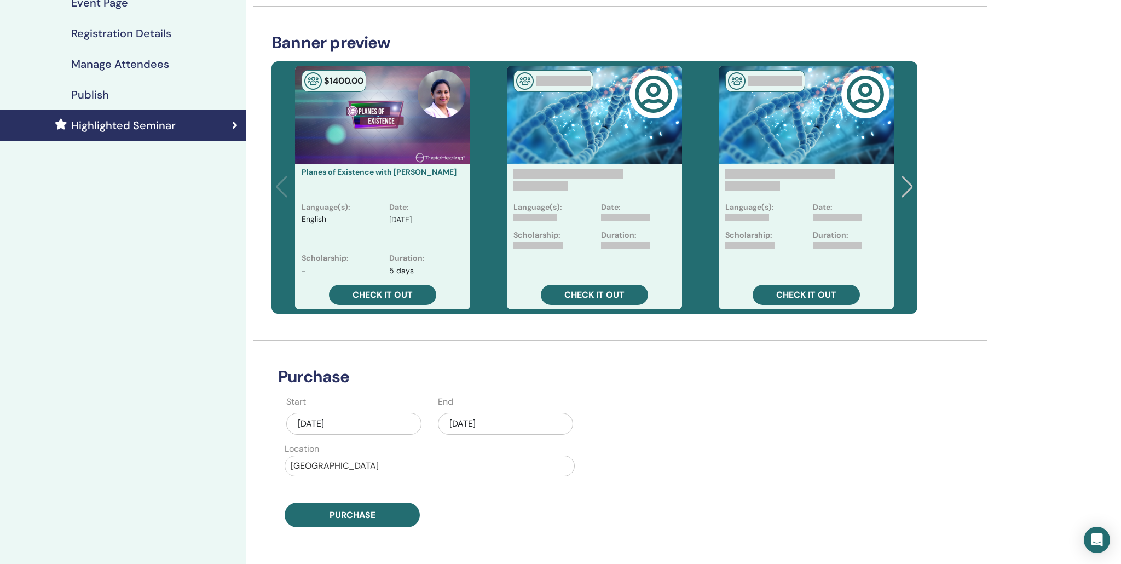
scroll to position [397, 0]
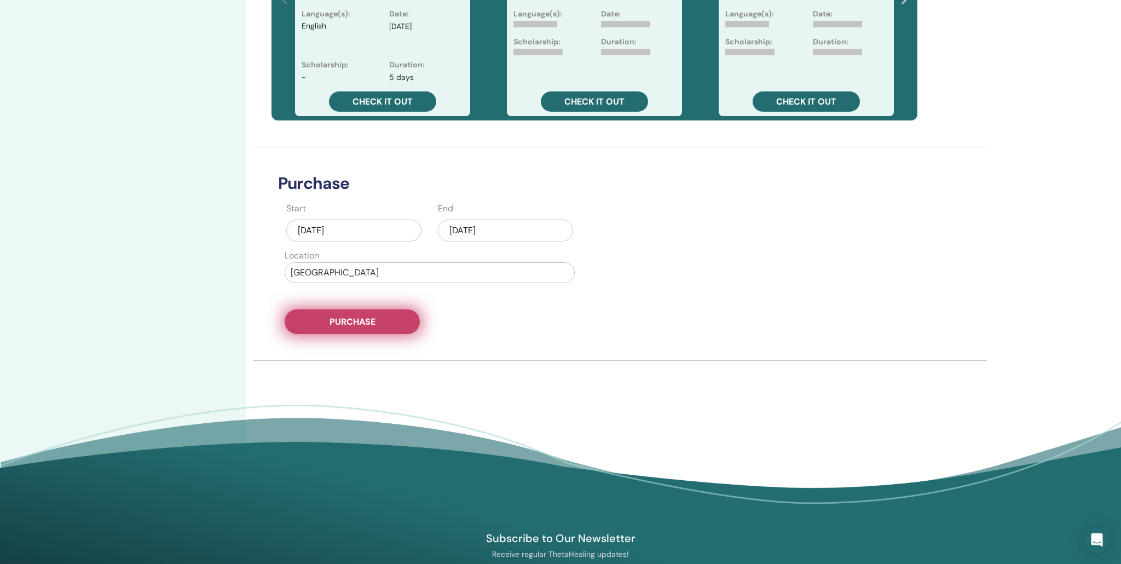
click at [332, 317] on span "Purchase" at bounding box center [353, 321] width 46 height 11
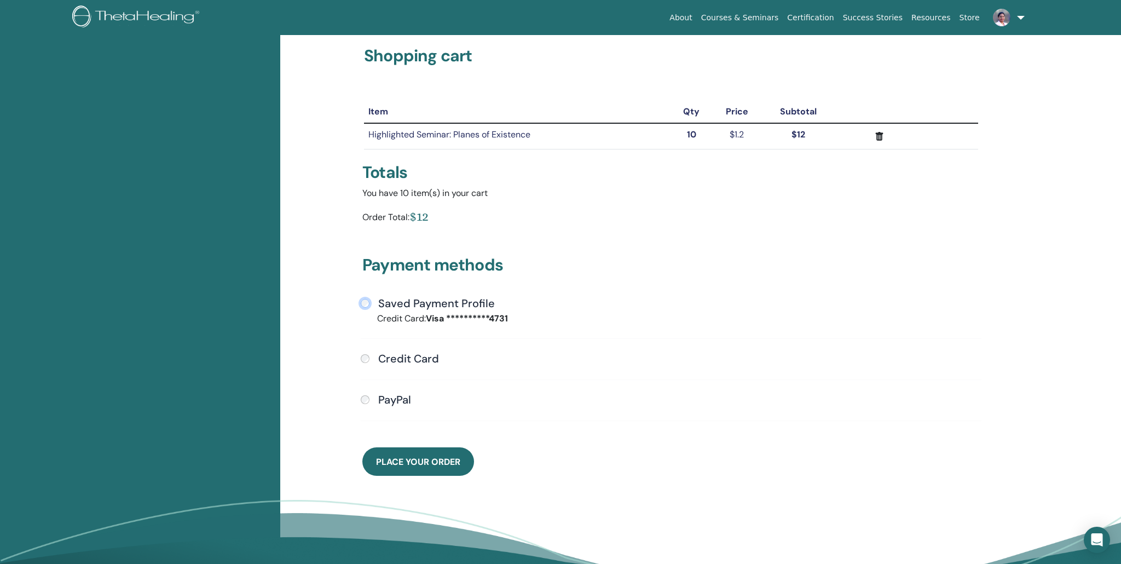
scroll to position [67, 0]
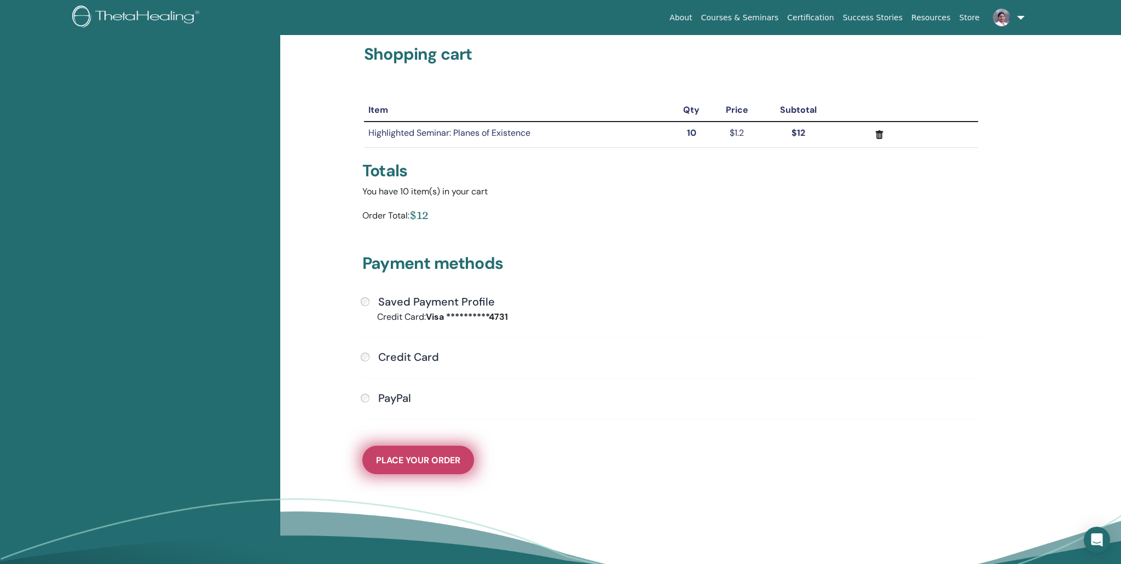
click at [428, 464] on span "Place Your Order" at bounding box center [418, 459] width 84 height 11
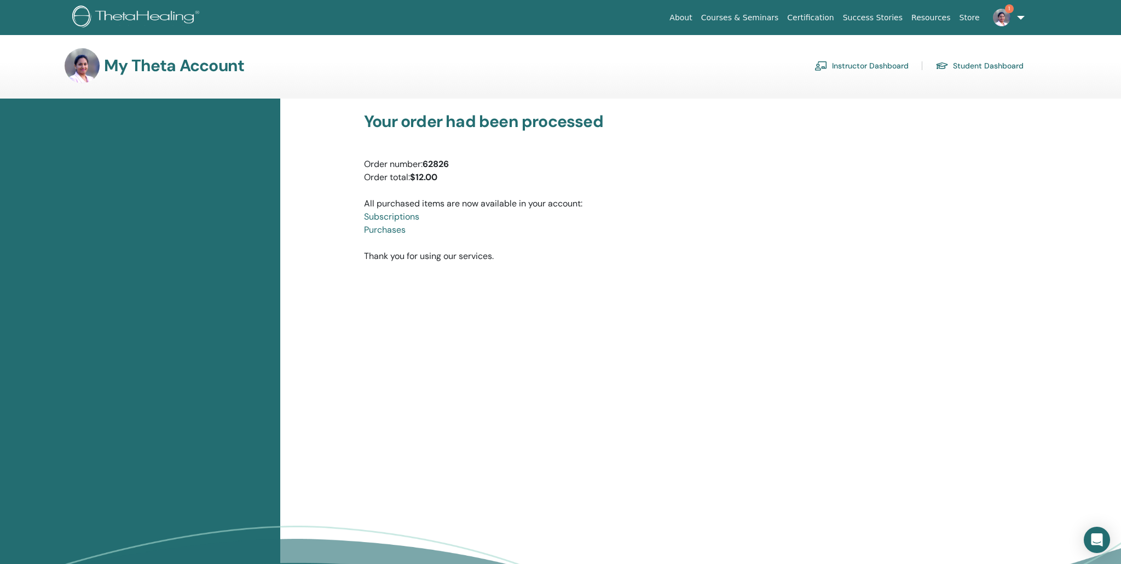
click at [867, 65] on link "Instructor Dashboard" at bounding box center [862, 66] width 94 height 18
